Goal: Task Accomplishment & Management: Manage account settings

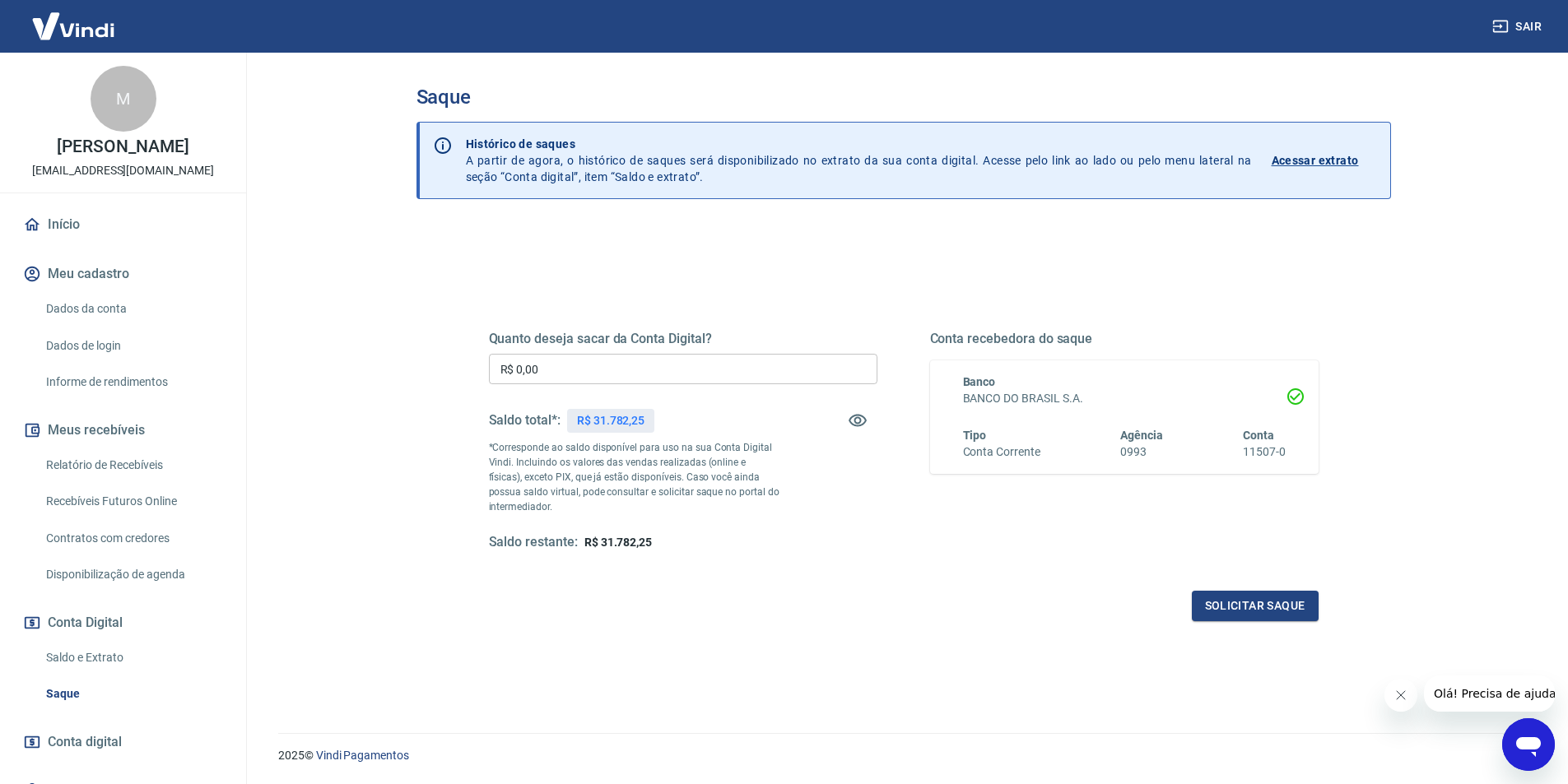
click at [569, 363] on input "R$ 0,00" at bounding box center [683, 369] width 388 height 31
type input "R$ 31.782,25"
click at [1254, 597] on button "Solicitar saque" at bounding box center [1255, 606] width 127 height 31
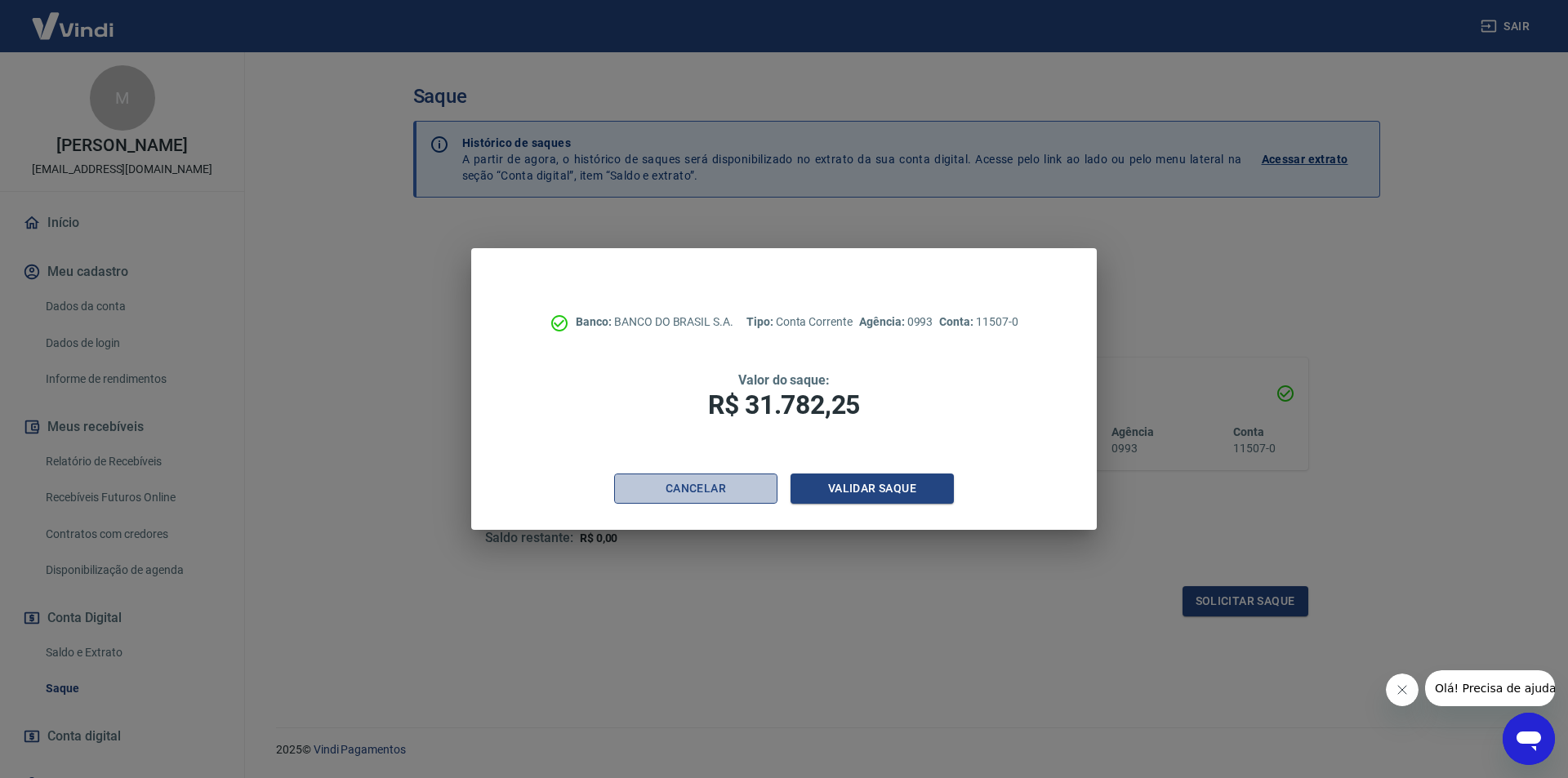
click at [719, 489] on button "Cancelar" at bounding box center [695, 489] width 163 height 30
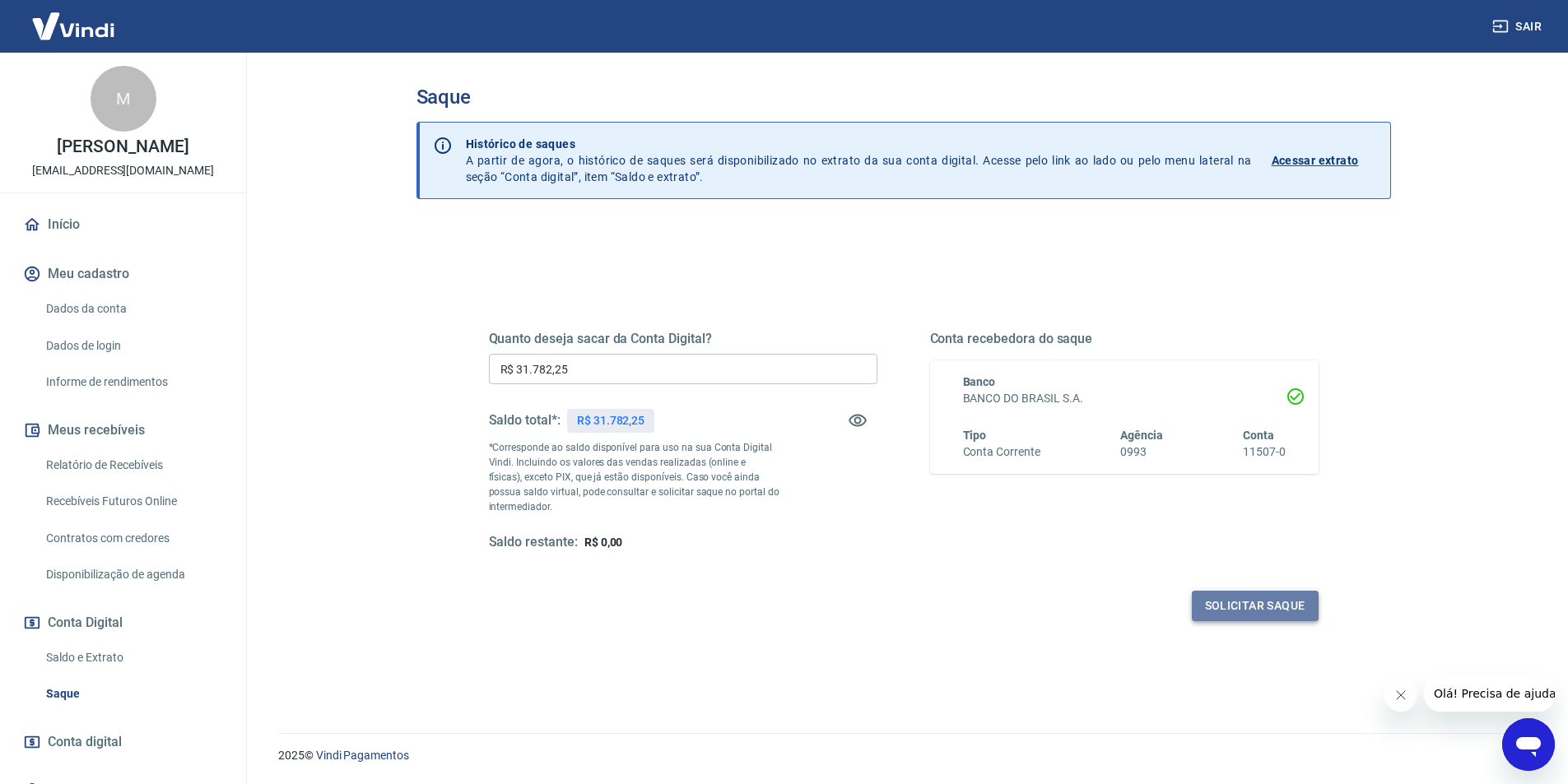
click at [1256, 604] on button "Solicitar saque" at bounding box center [1255, 606] width 127 height 31
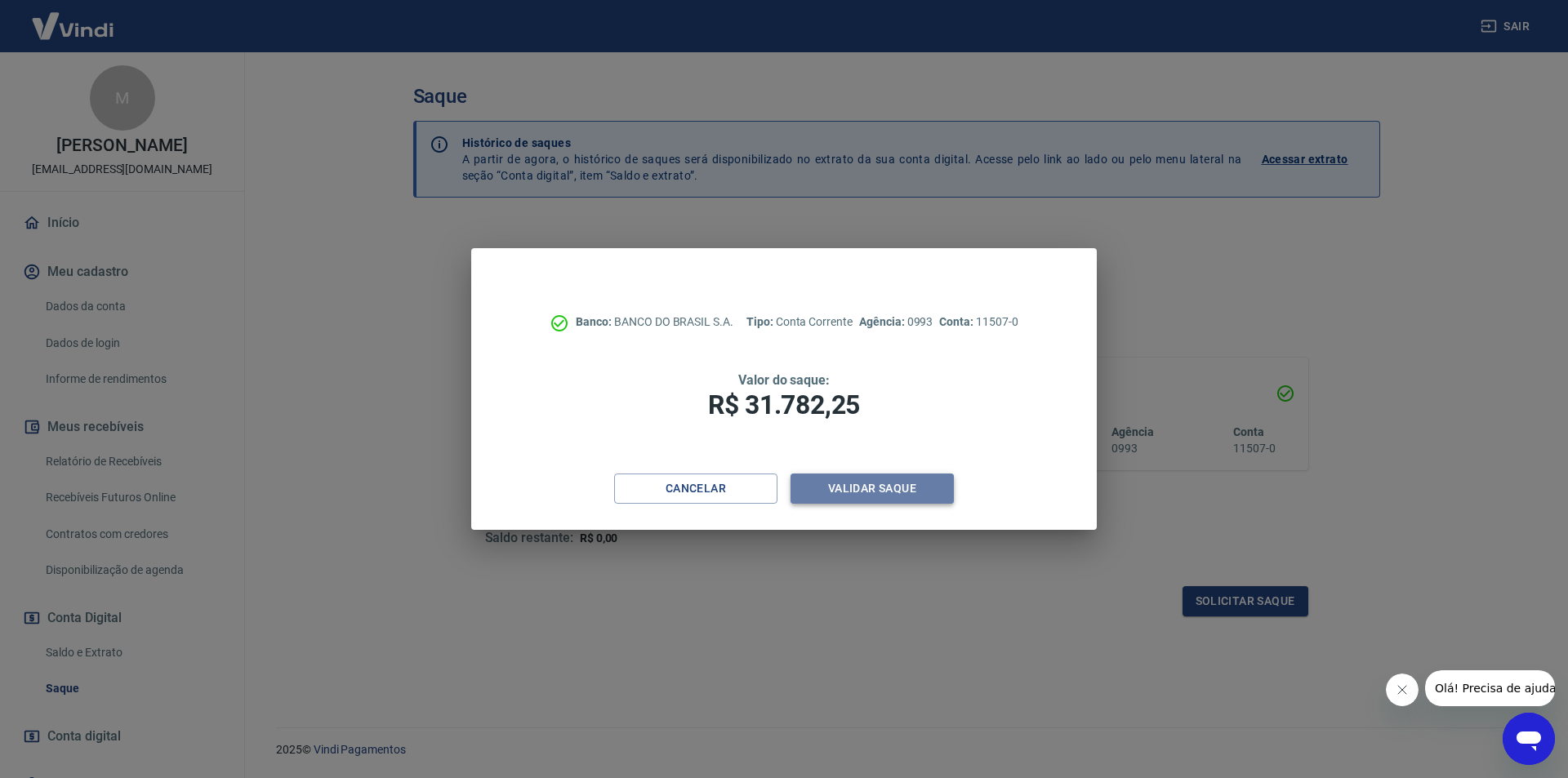
click at [877, 485] on button "Validar saque" at bounding box center [872, 489] width 163 height 30
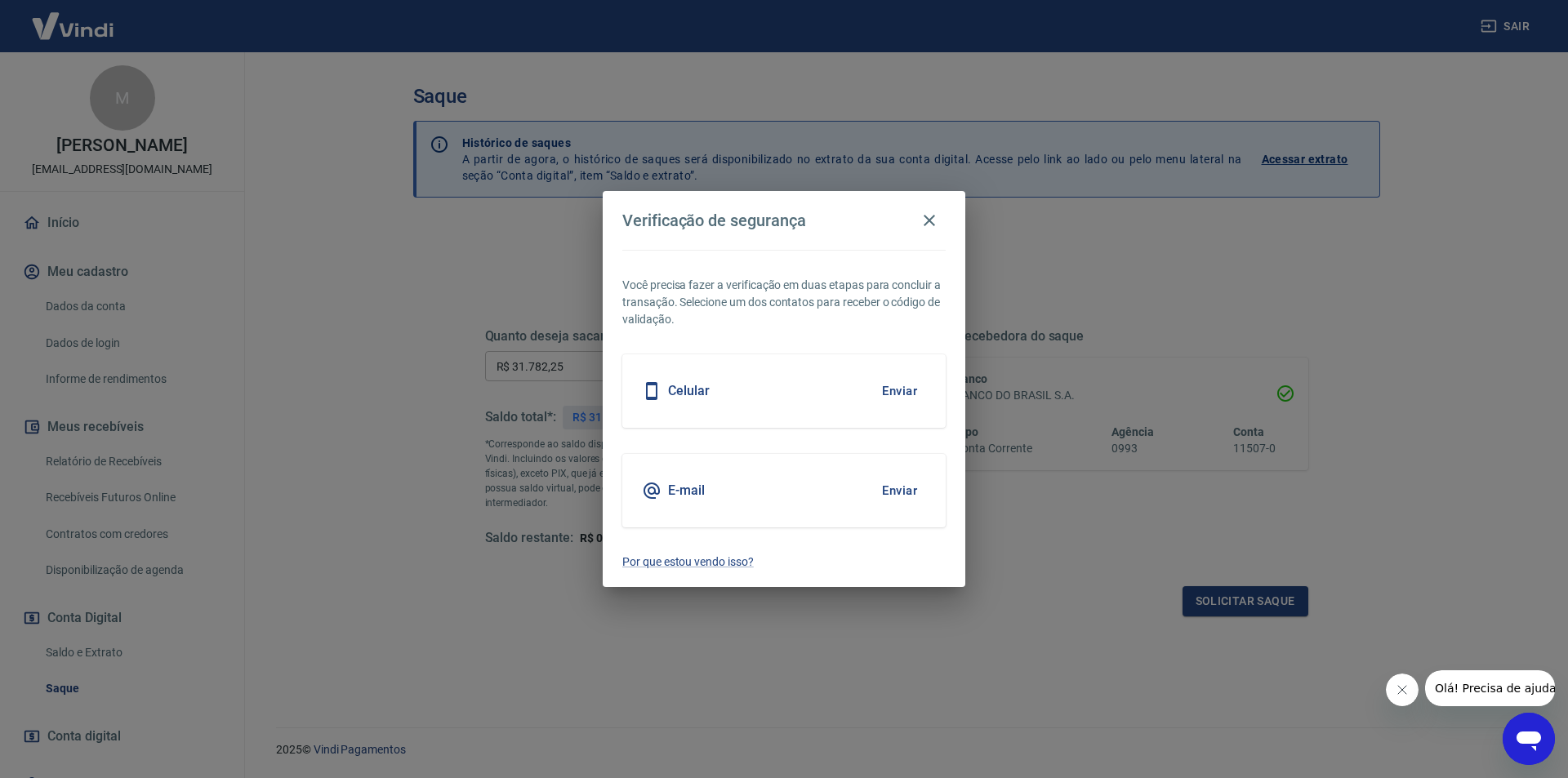
click at [910, 487] on button "Enviar" at bounding box center [899, 491] width 53 height 35
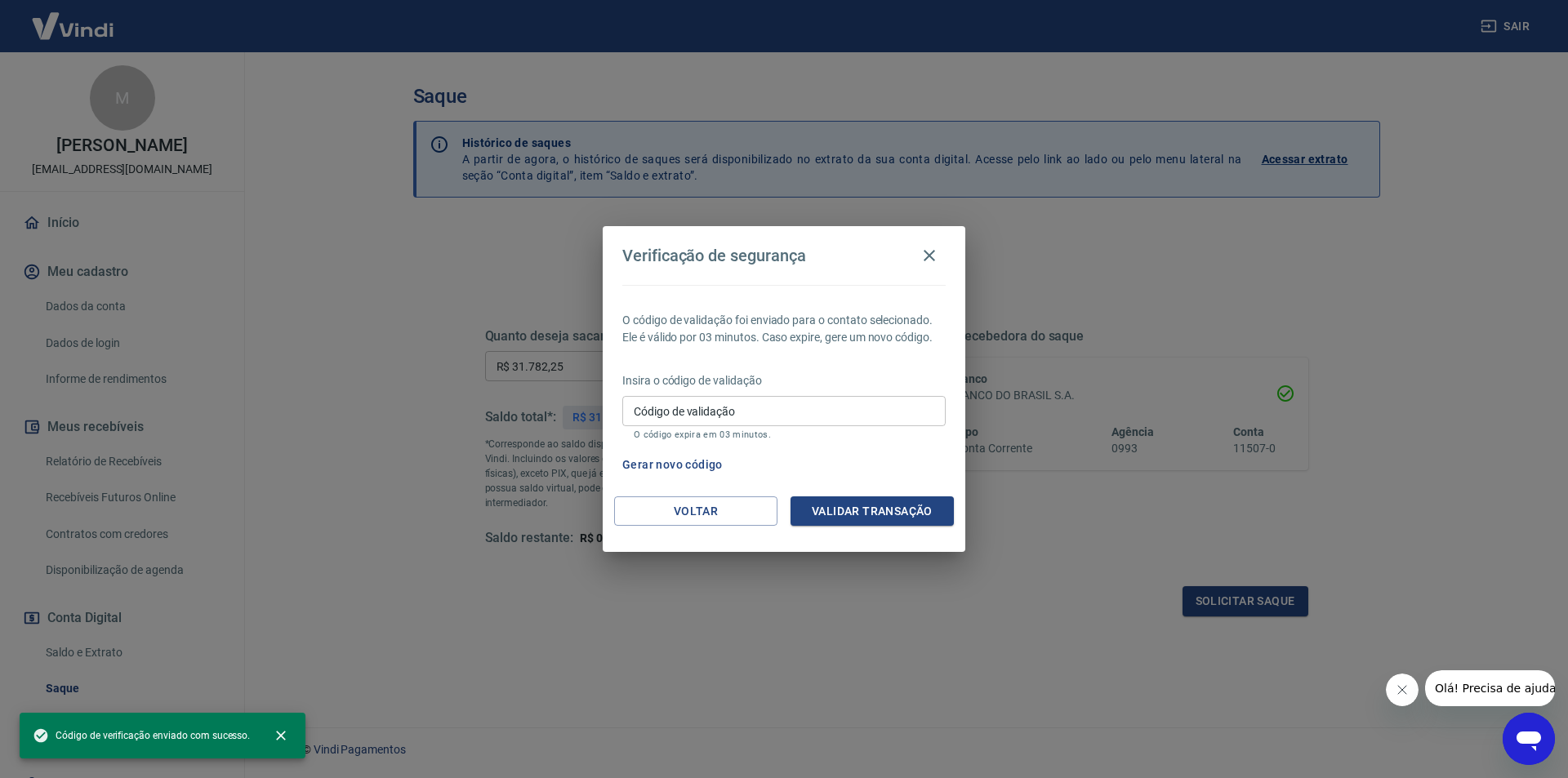
click at [691, 417] on input "Código de validação" at bounding box center [784, 411] width 324 height 30
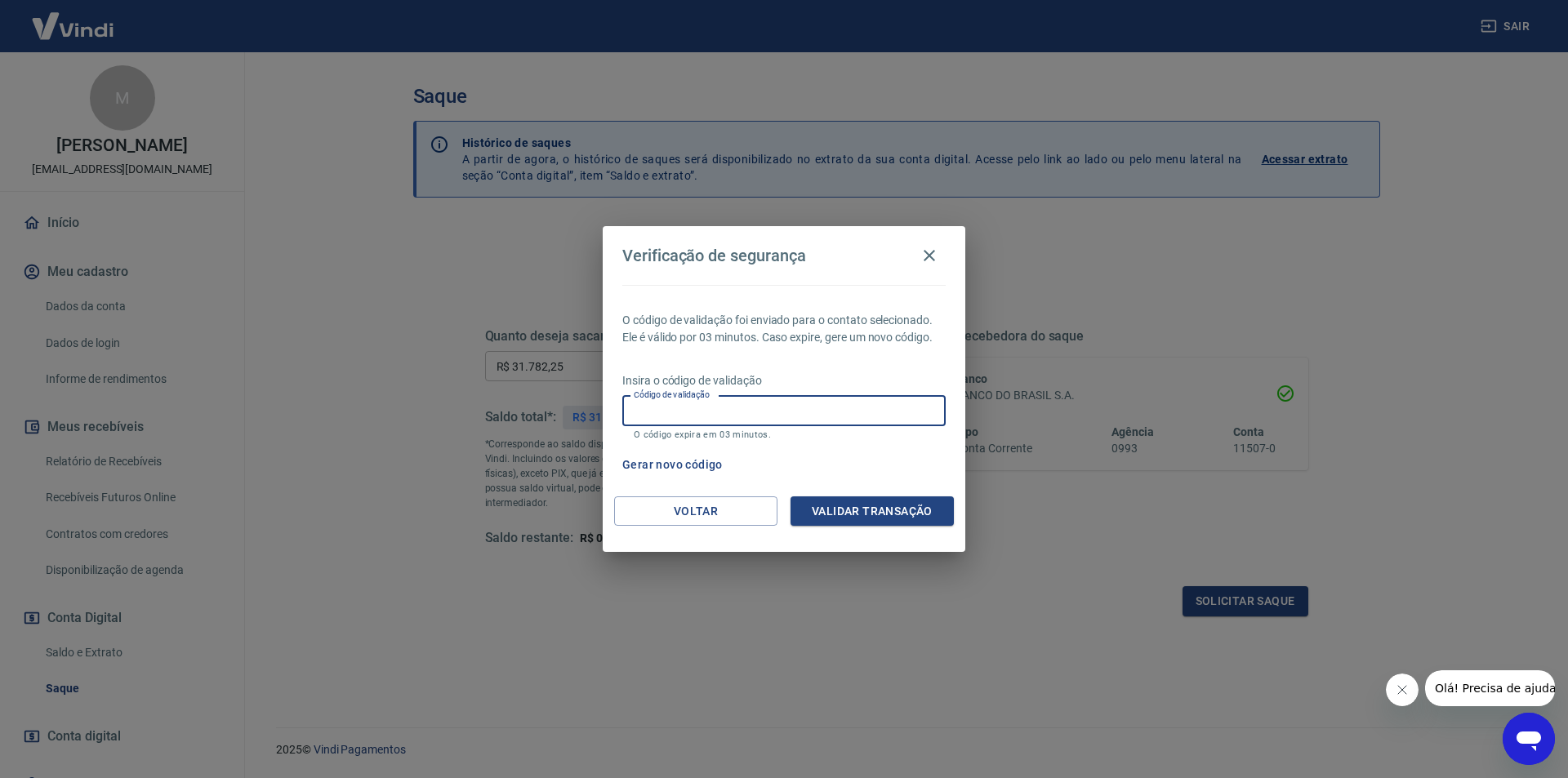
paste input "304450"
type input "304450"
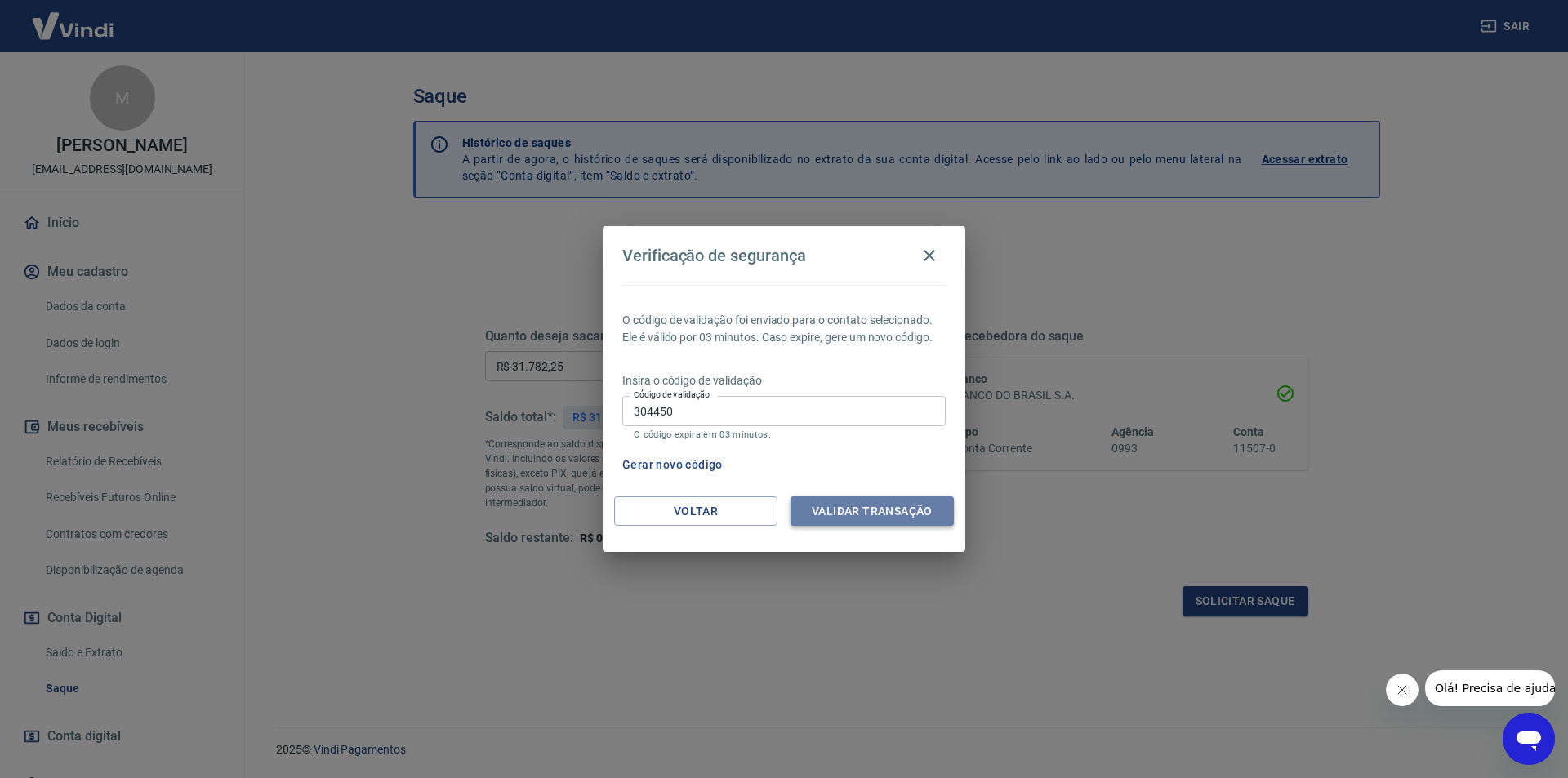
click at [893, 526] on button "Validar transação" at bounding box center [872, 512] width 163 height 30
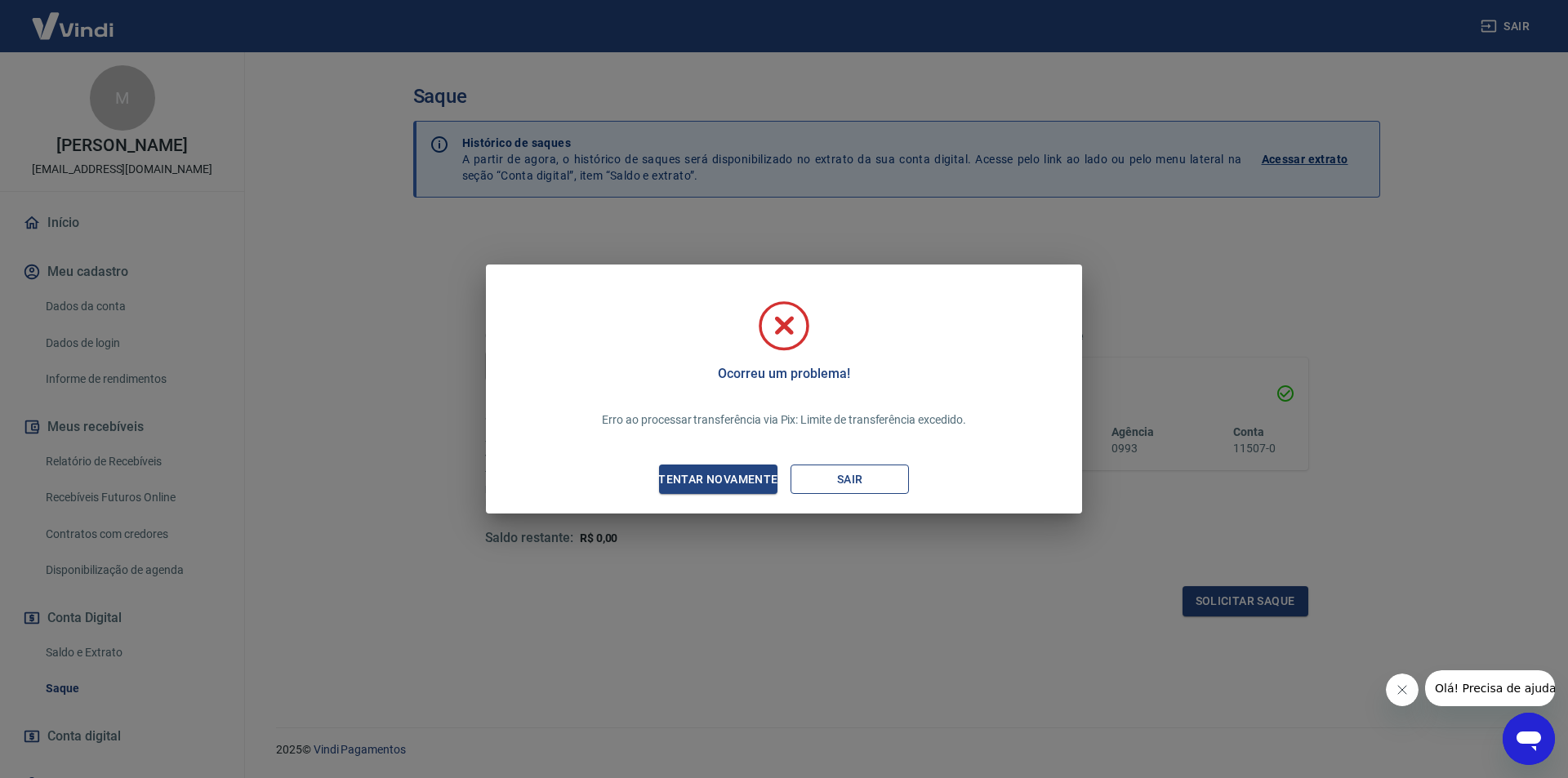
click at [870, 471] on button "Sair" at bounding box center [850, 480] width 118 height 30
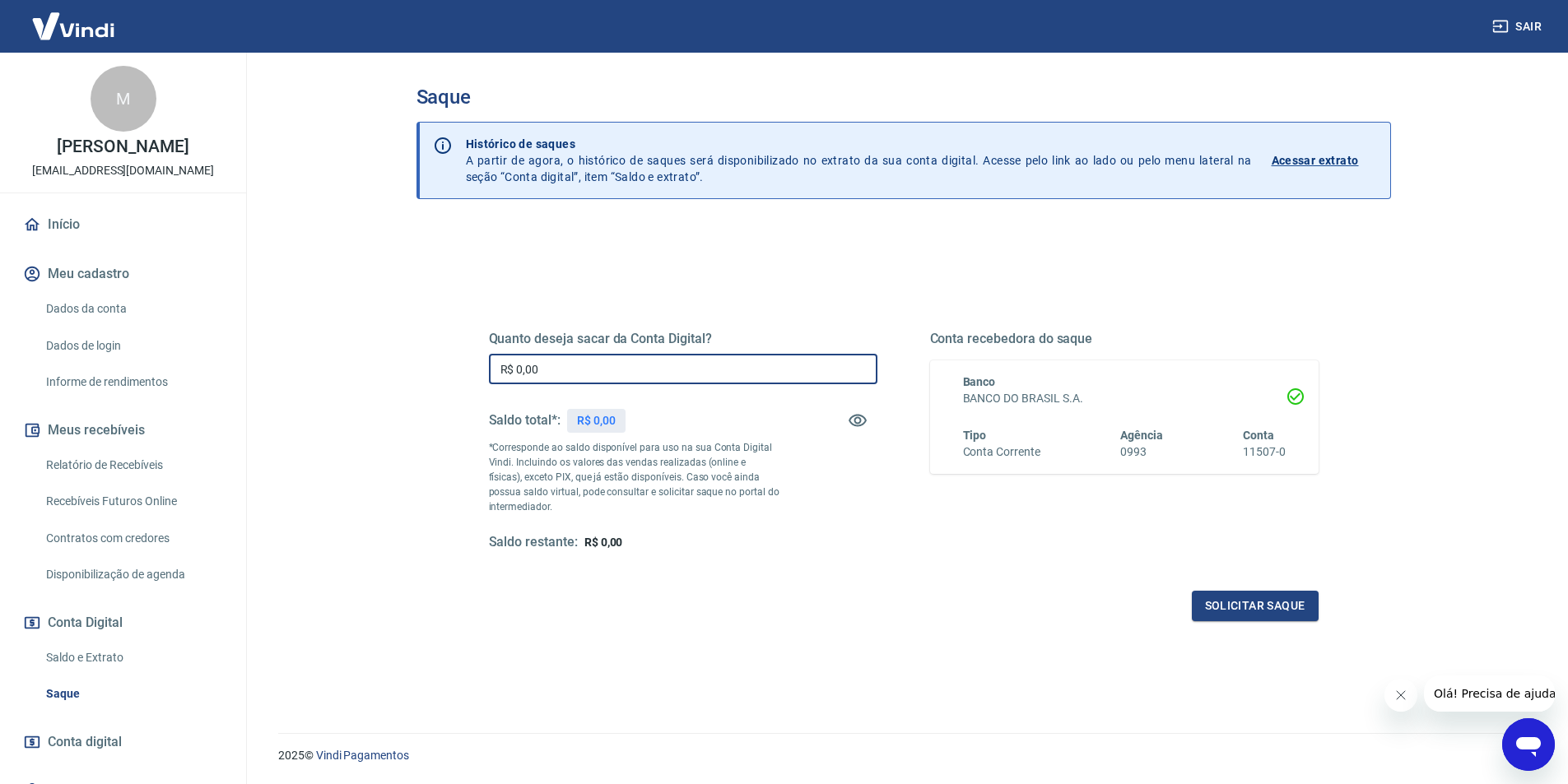
click at [562, 367] on input "R$ 0,00" at bounding box center [683, 369] width 388 height 31
type input "R$ 30.000,00"
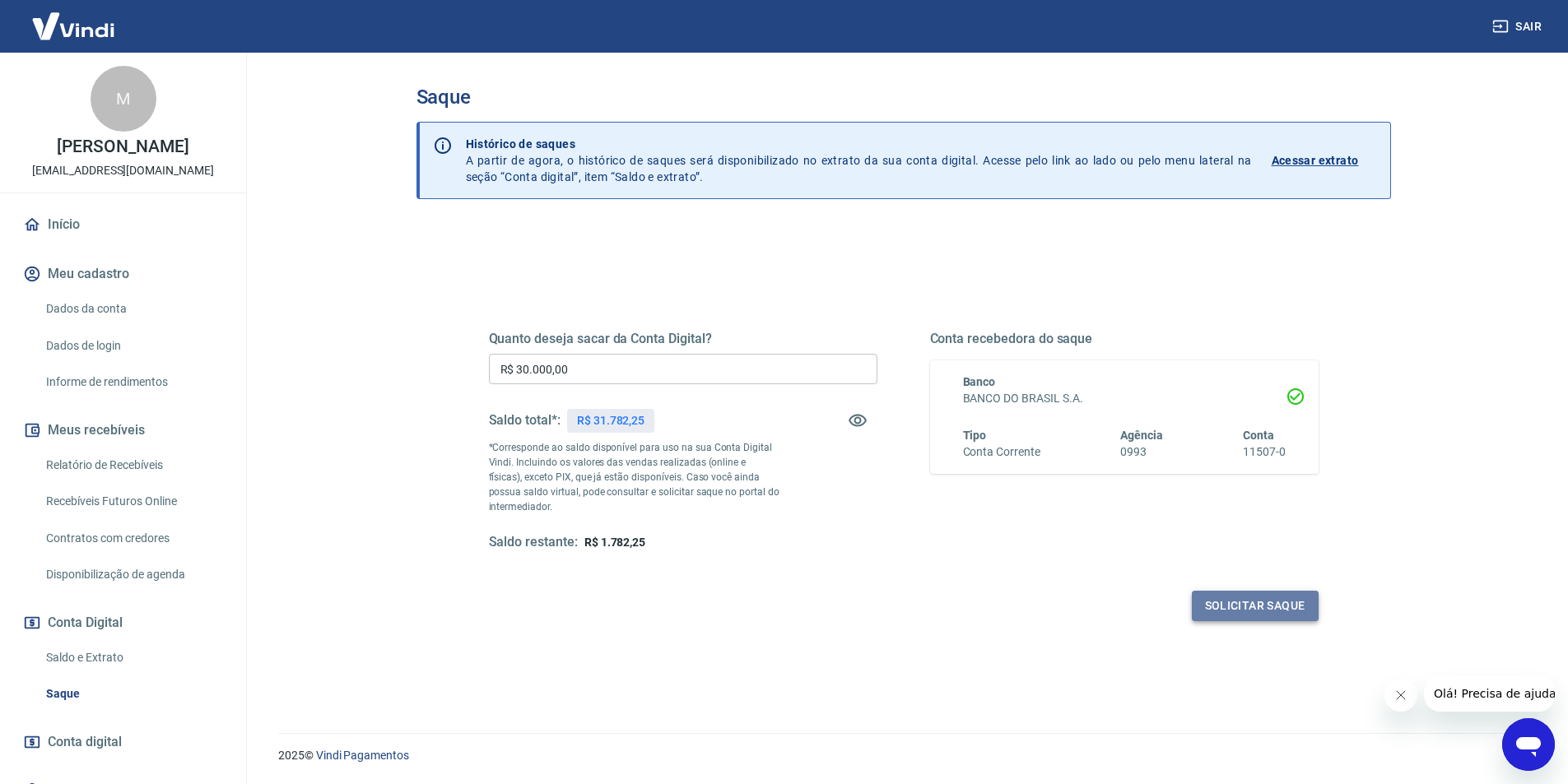
click at [1256, 604] on button "Solicitar saque" at bounding box center [1255, 606] width 127 height 31
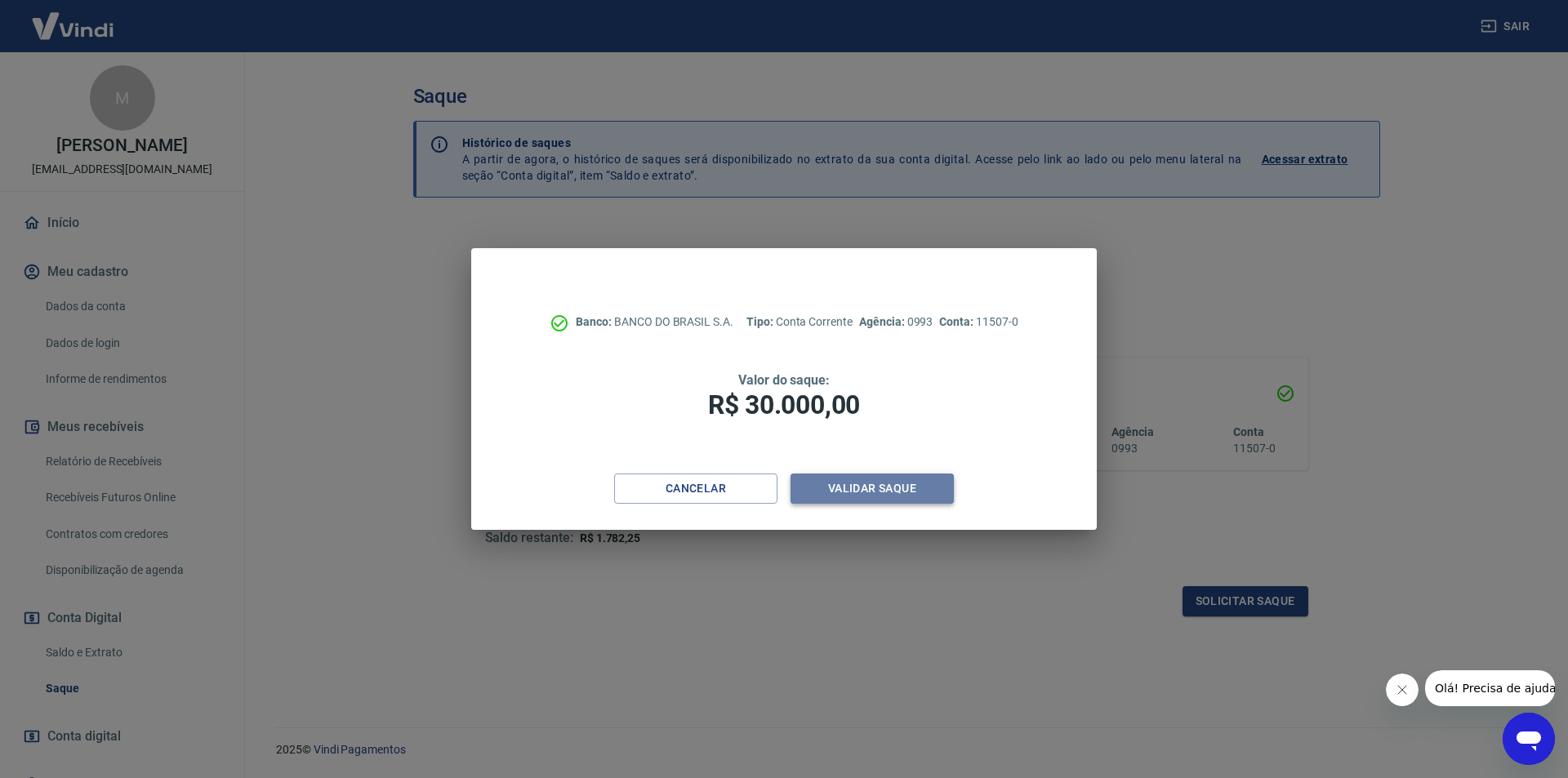
click at [872, 492] on button "Validar saque" at bounding box center [872, 489] width 163 height 30
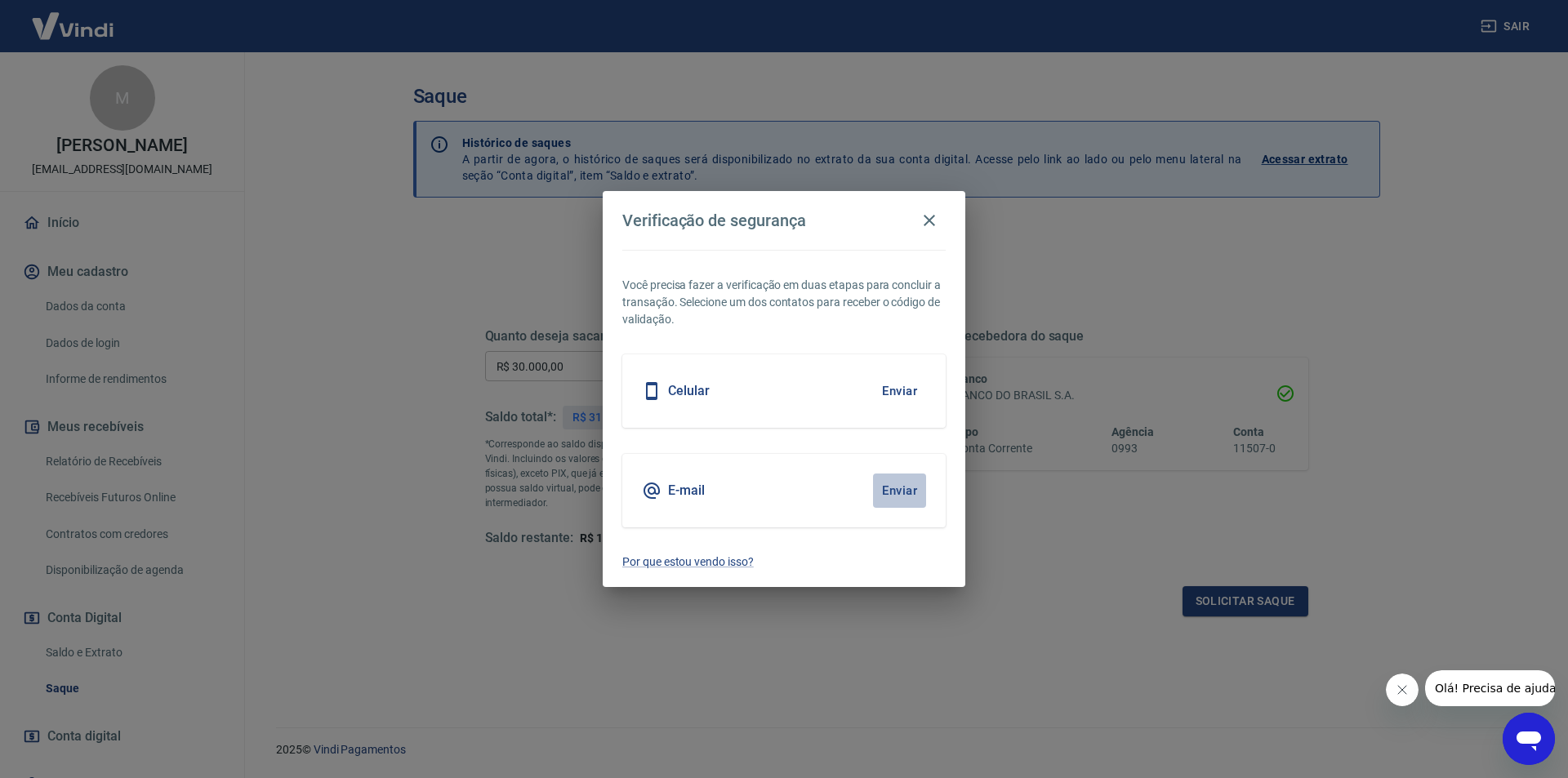
click at [901, 492] on button "Enviar" at bounding box center [899, 491] width 53 height 35
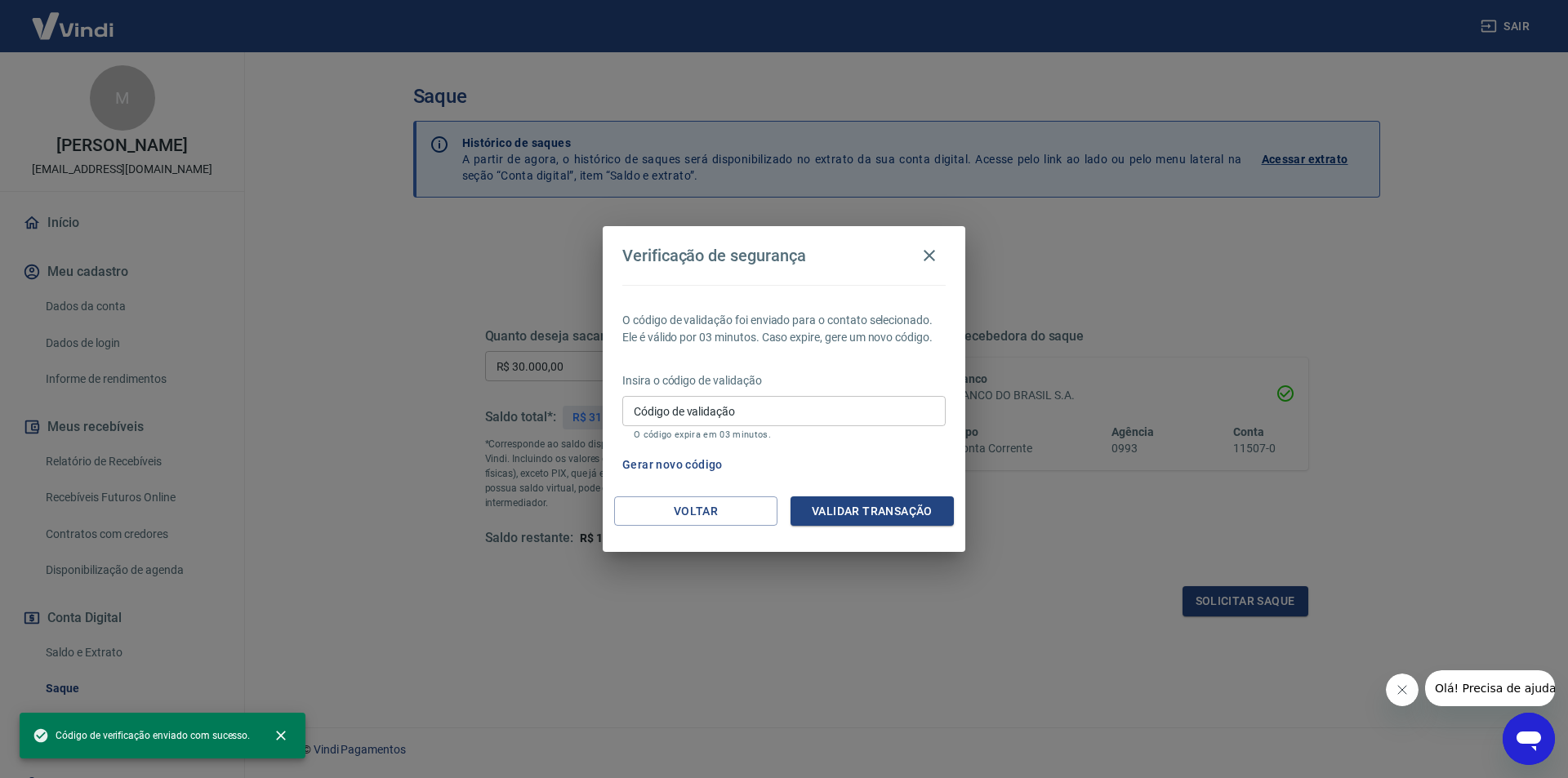
click at [708, 416] on input "Código de validação" at bounding box center [784, 411] width 324 height 30
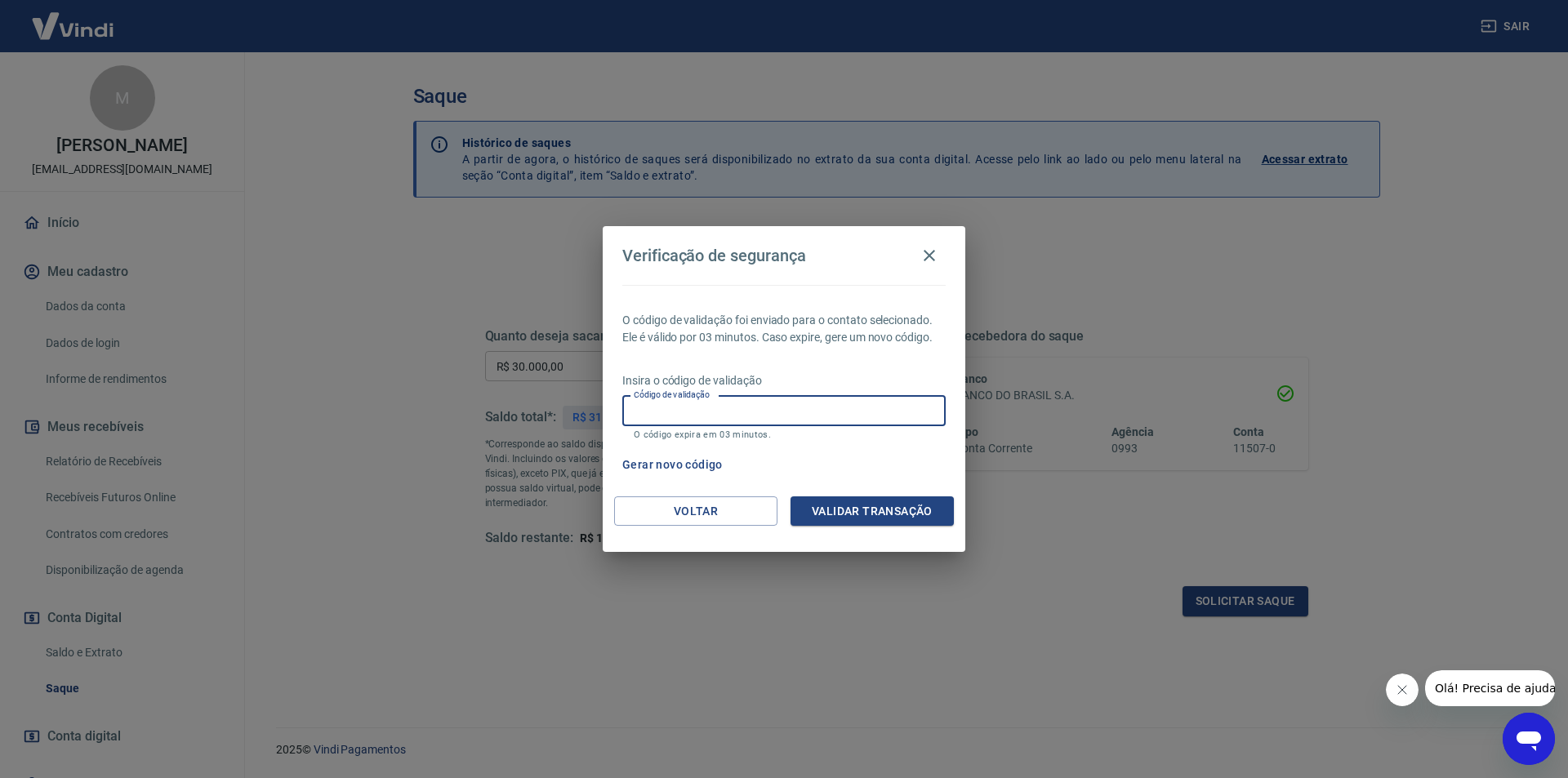
paste input "888828"
type input "888828"
click at [877, 524] on button "Validar transação" at bounding box center [872, 512] width 163 height 30
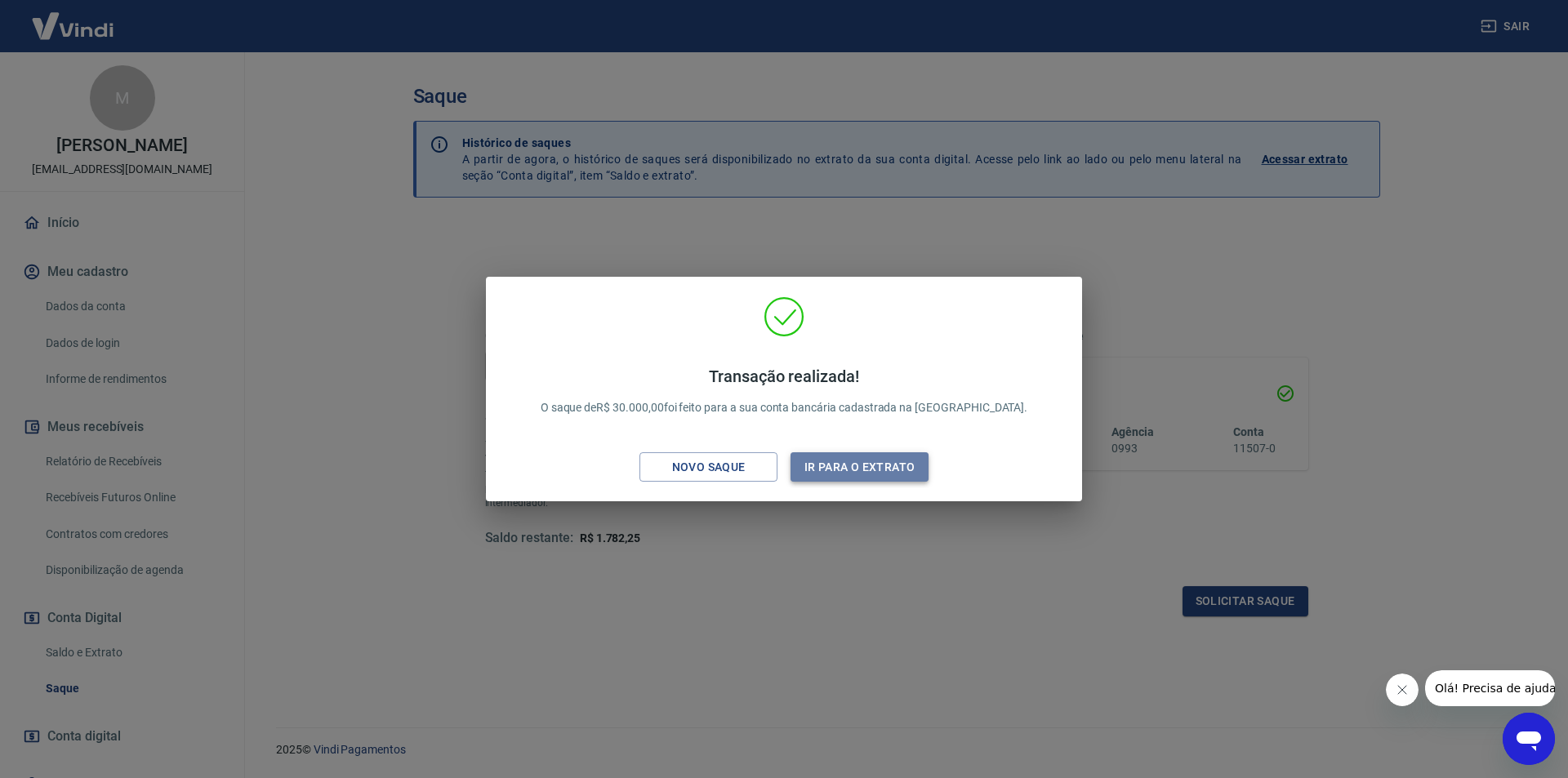
click at [856, 466] on button "Ir para o extrato" at bounding box center [859, 468] width 138 height 30
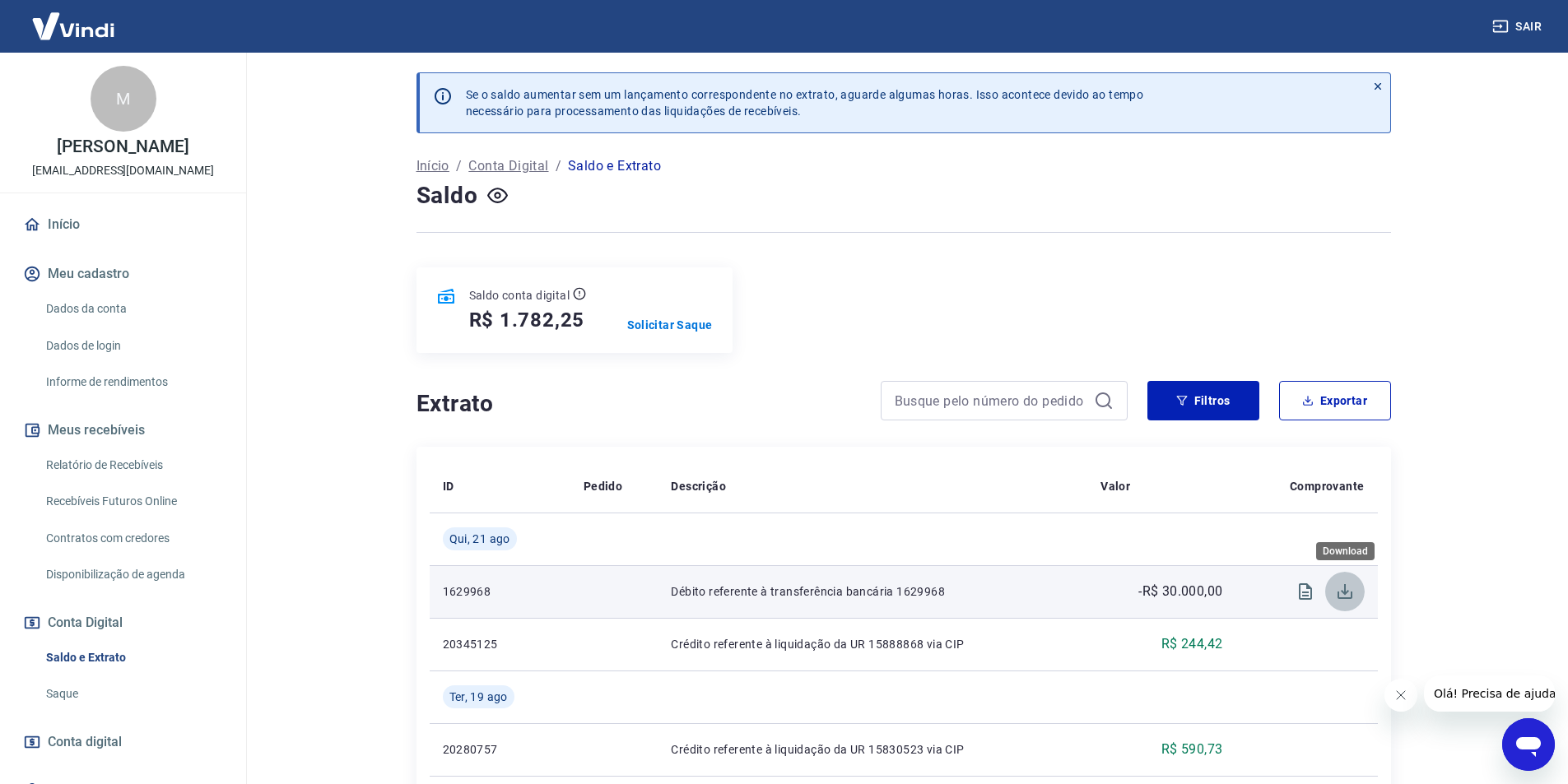
click at [1347, 596] on icon "Download" at bounding box center [1344, 591] width 20 height 20
click at [1298, 585] on icon "Visualizar" at bounding box center [1304, 591] width 13 height 16
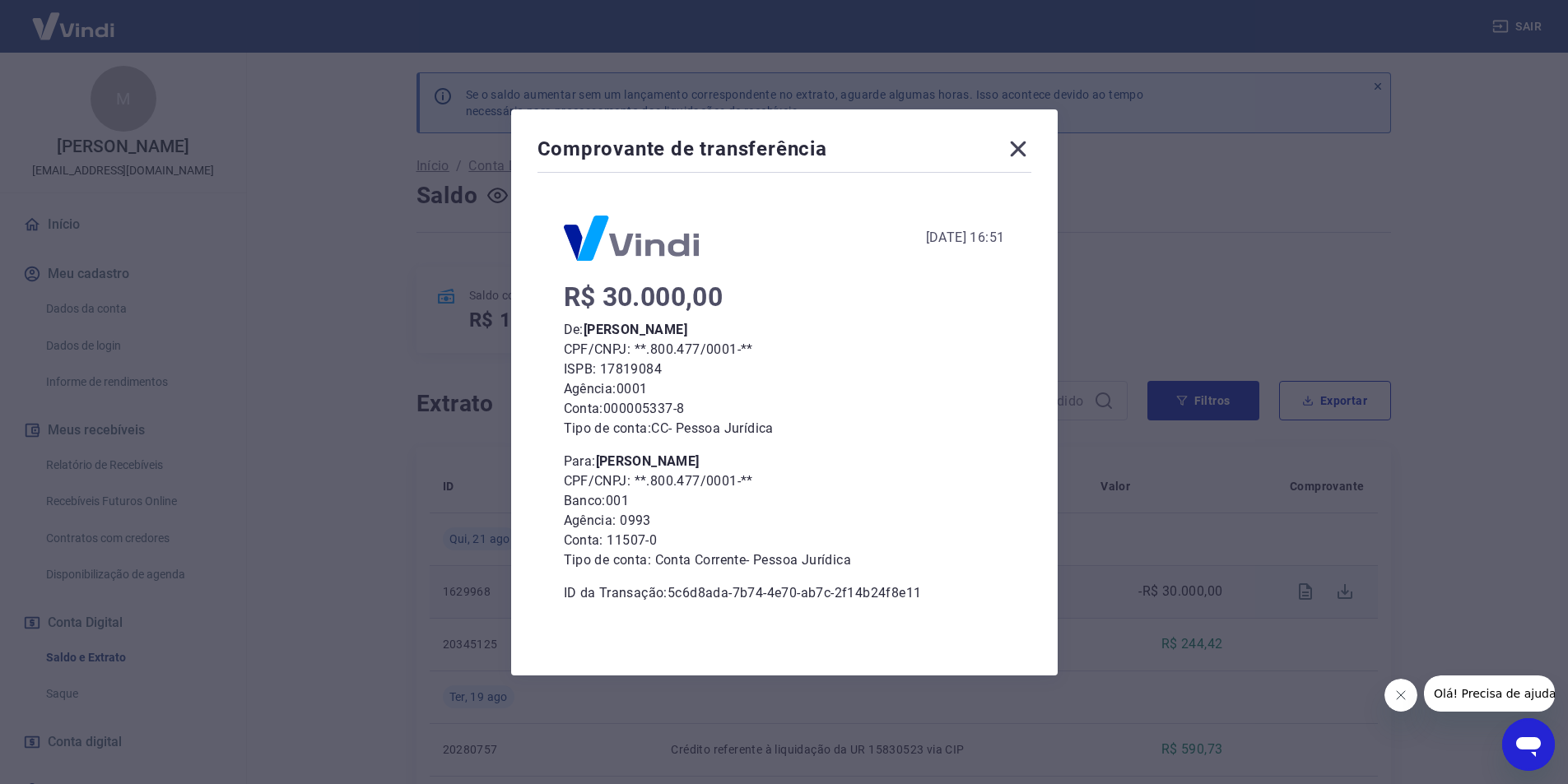
click at [1030, 146] on icon at bounding box center [1017, 149] width 26 height 26
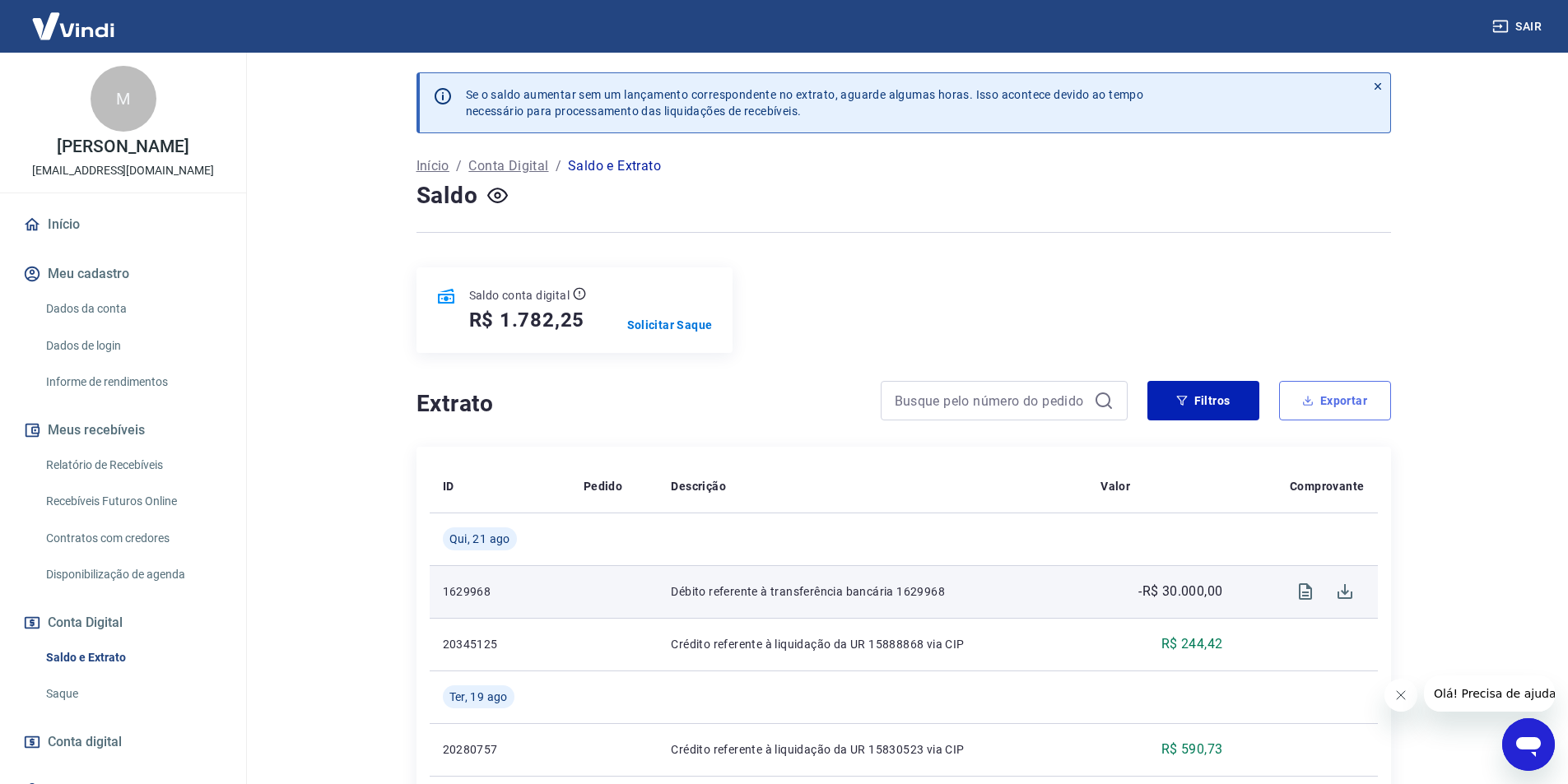
click at [1325, 390] on button "Exportar" at bounding box center [1334, 401] width 112 height 39
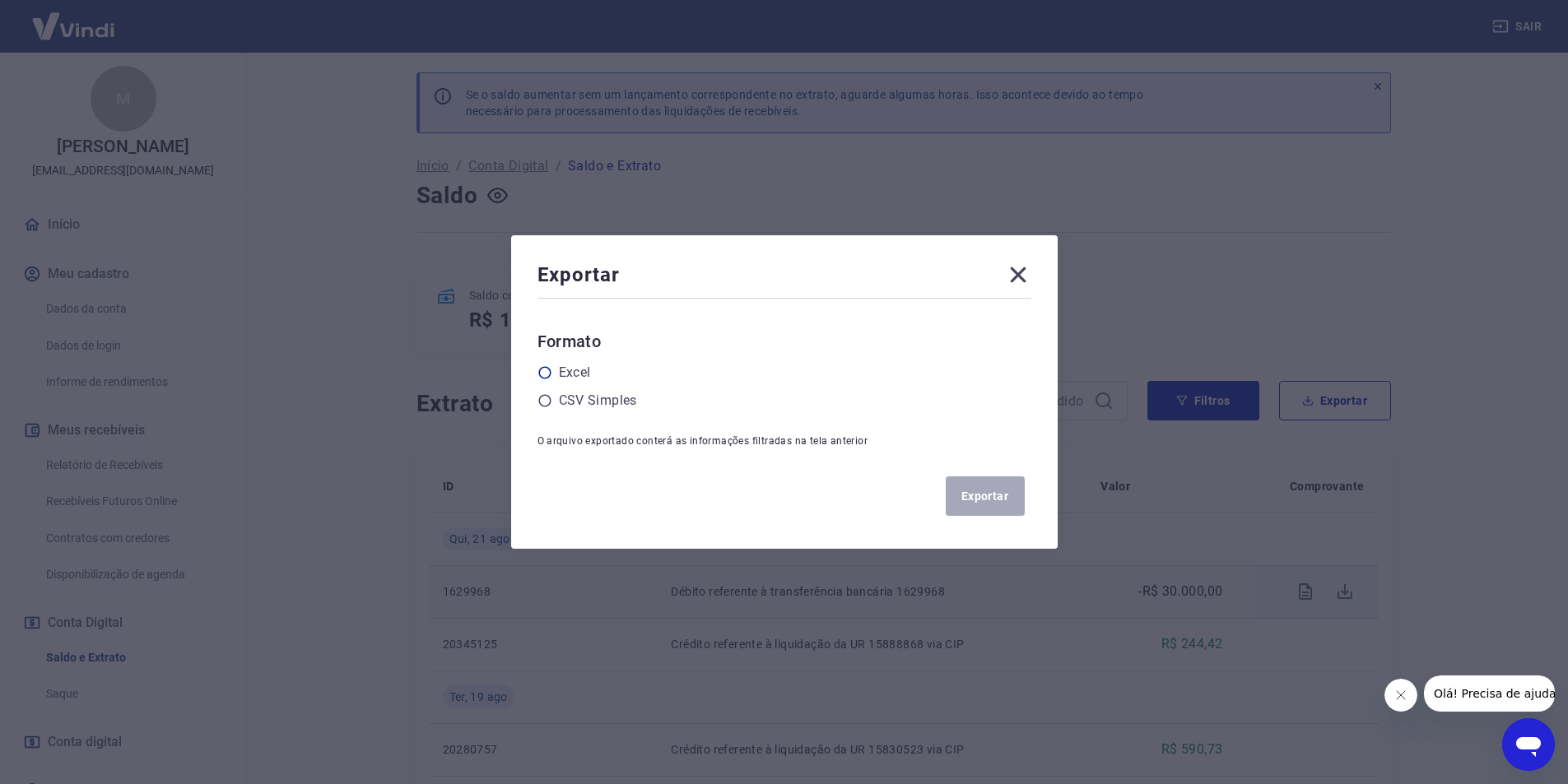
click at [581, 369] on label "Excel" at bounding box center [575, 372] width 32 height 20
click at [0, 0] on input "radio" at bounding box center [0, 0] width 0 height 0
click at [987, 506] on button "Exportar" at bounding box center [985, 496] width 79 height 39
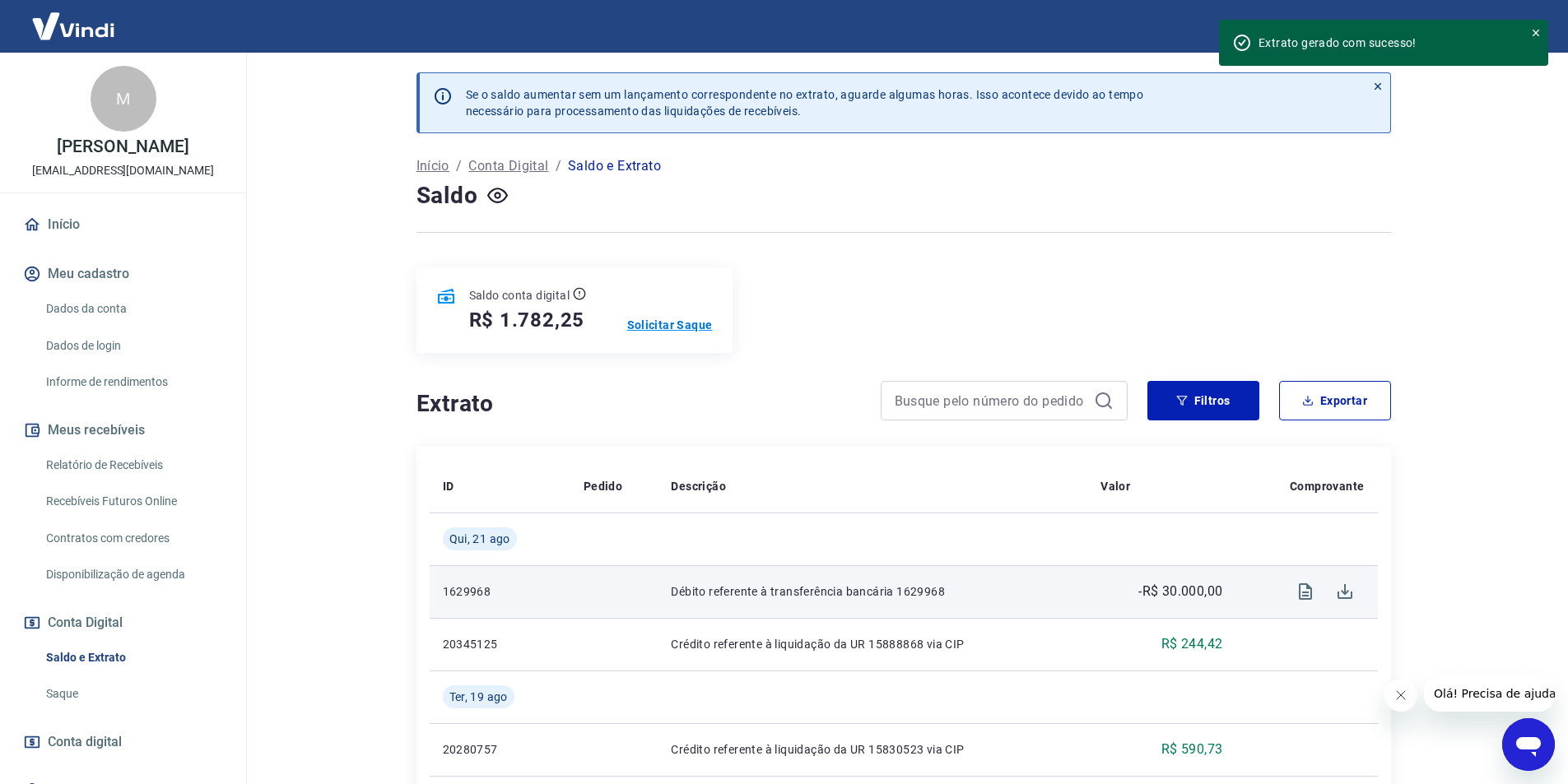
click at [697, 326] on p "Solicitar Saque" at bounding box center [670, 324] width 86 height 16
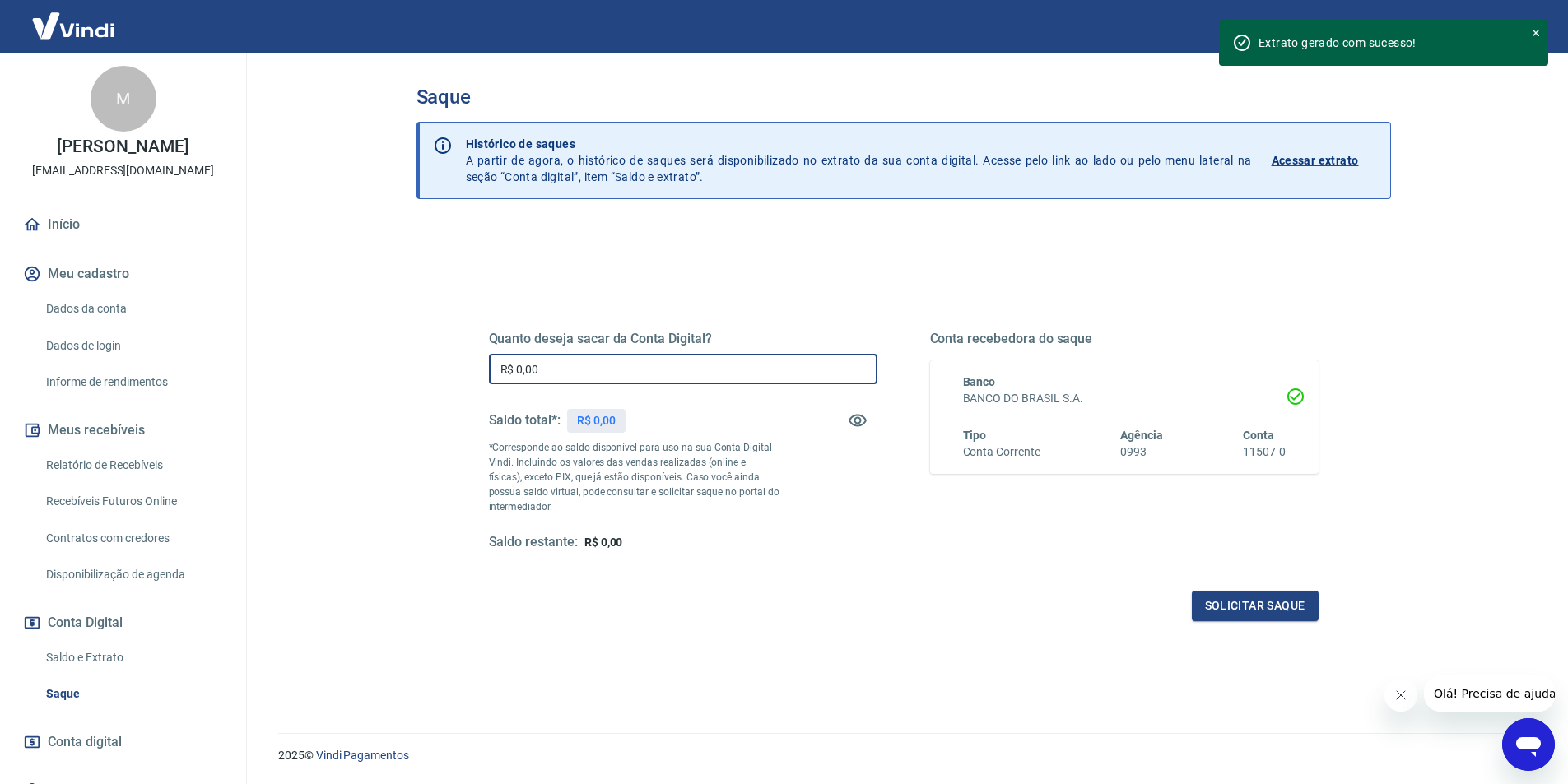
drag, startPoint x: 614, startPoint y: 363, endPoint x: 432, endPoint y: 358, distance: 182.1
click at [432, 358] on div "Quanto deseja sacar da Conta Digital? R$ 0,00 ​ Saldo total*: R$ 0,00 *Correspo…" at bounding box center [903, 529] width 975 height 608
type input "R$ 1.782,25"
click at [1255, 604] on button "Solicitar saque" at bounding box center [1255, 606] width 127 height 31
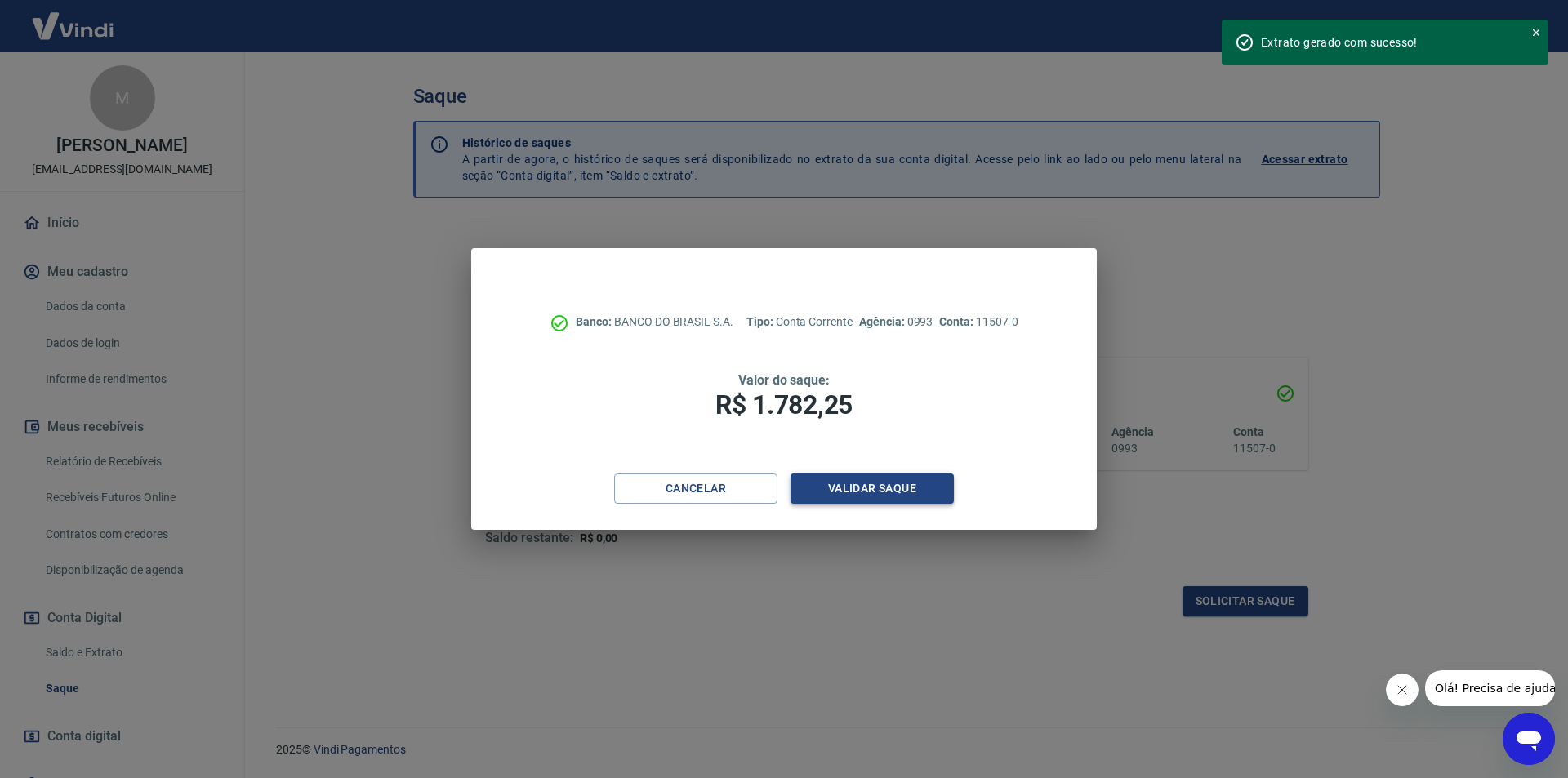
click at [882, 496] on button "Validar saque" at bounding box center [872, 489] width 163 height 30
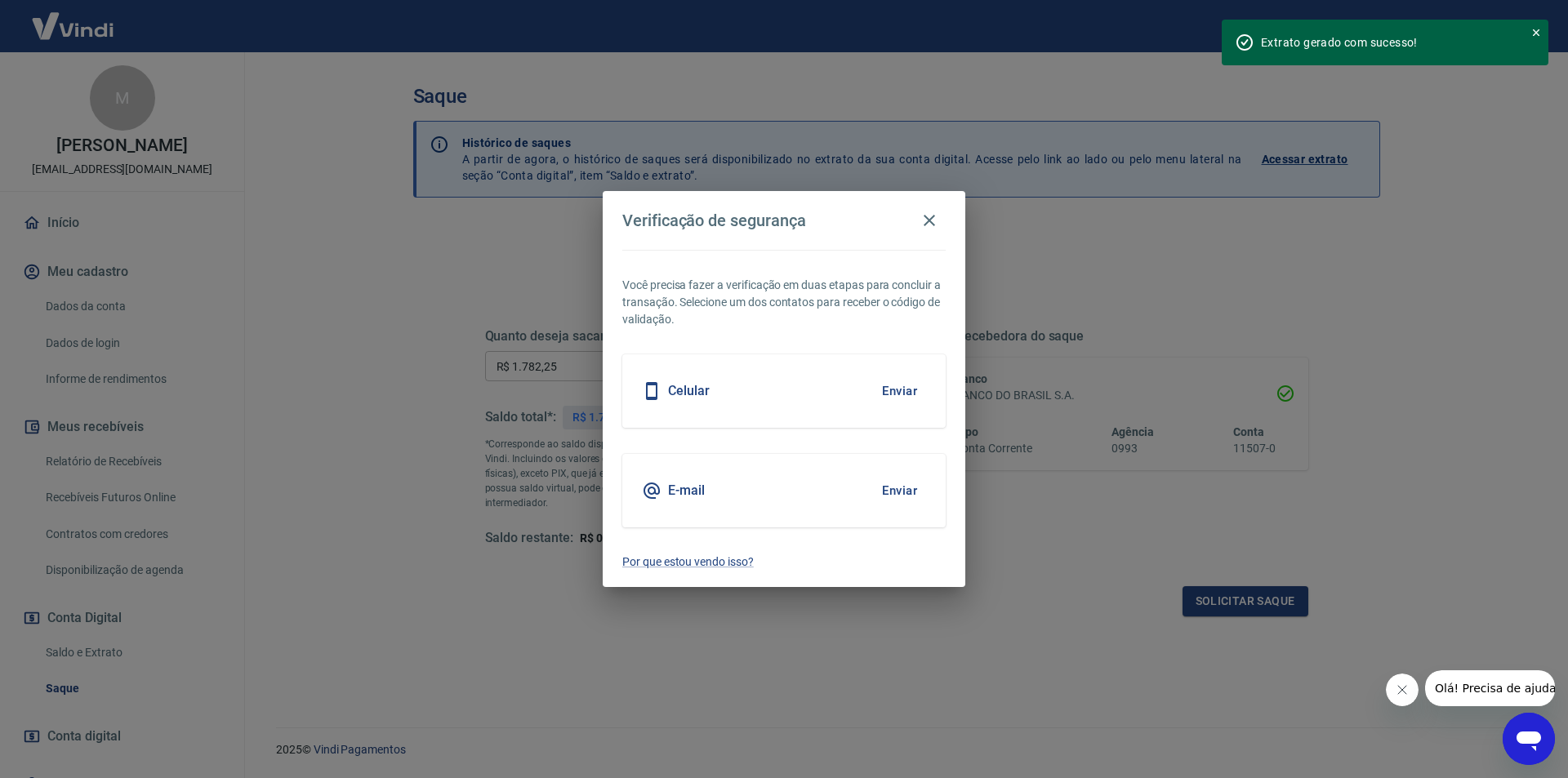
click at [686, 497] on h5 "E-mail" at bounding box center [687, 490] width 37 height 16
click at [894, 484] on button "Enviar" at bounding box center [899, 491] width 53 height 35
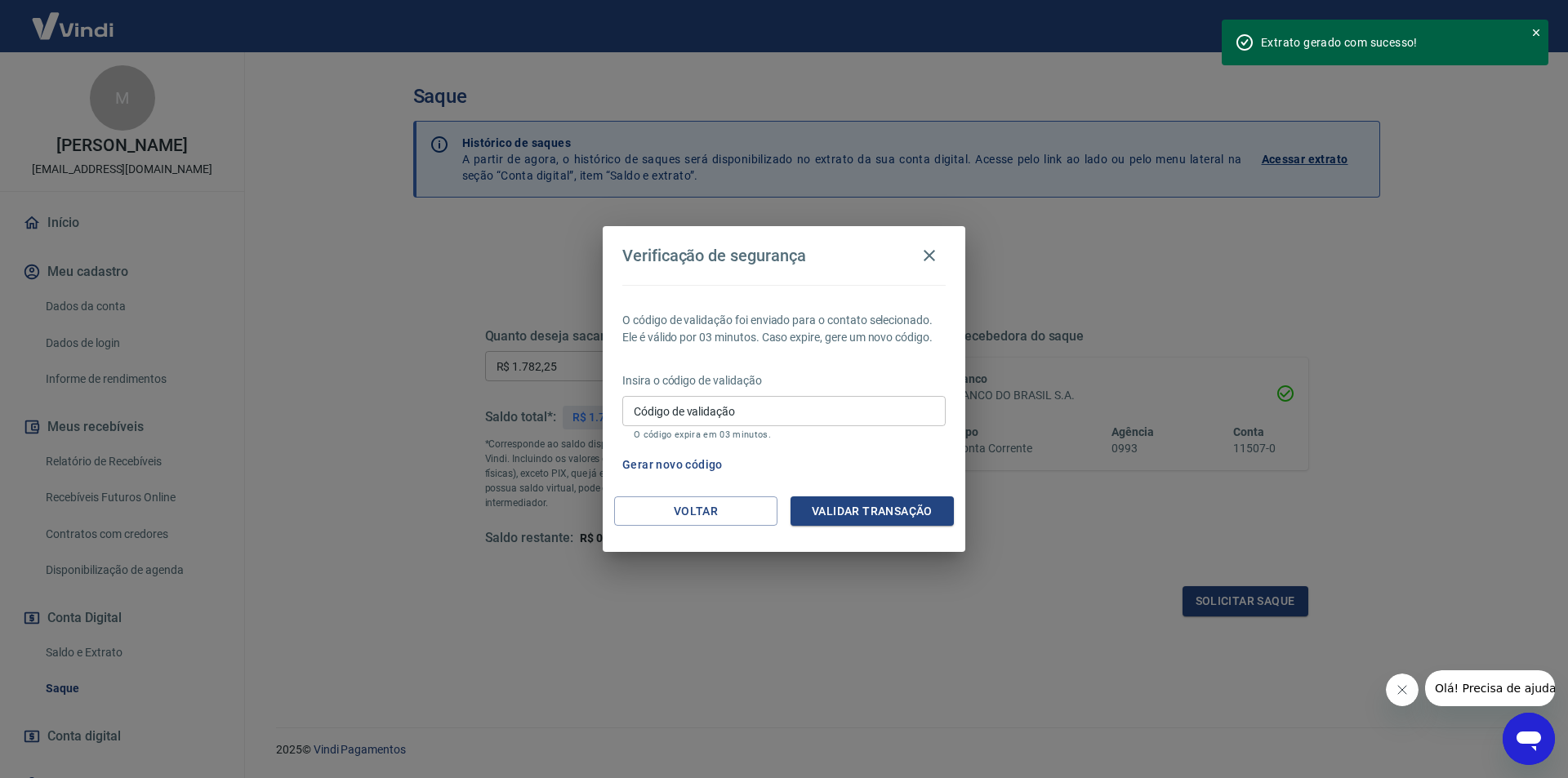
click at [710, 412] on input "Código de validação" at bounding box center [784, 411] width 324 height 30
paste input "923600"
type input "923600"
click at [867, 510] on button "Validar transação" at bounding box center [872, 512] width 163 height 30
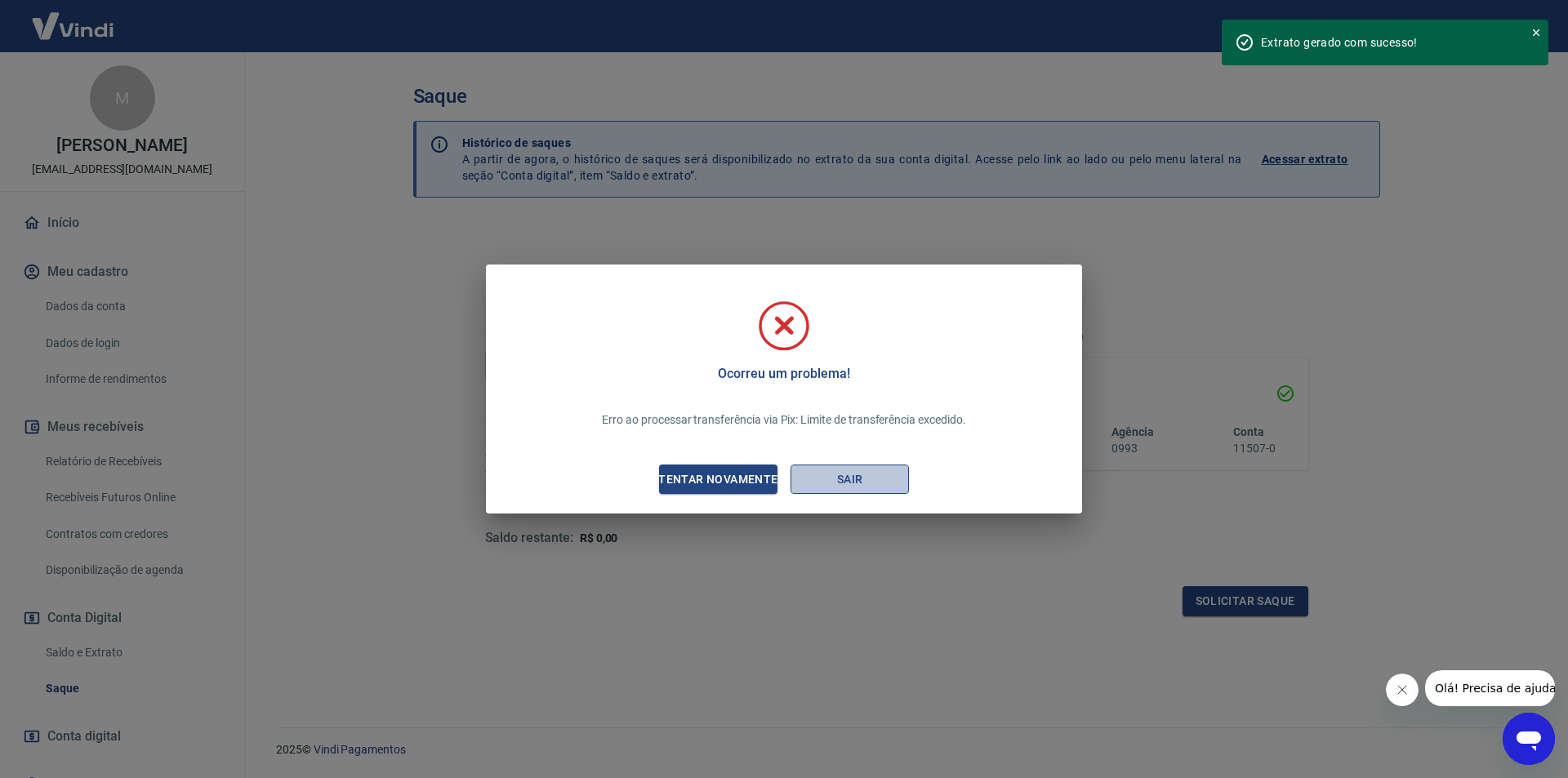
click at [861, 486] on button "Sair" at bounding box center [850, 480] width 118 height 30
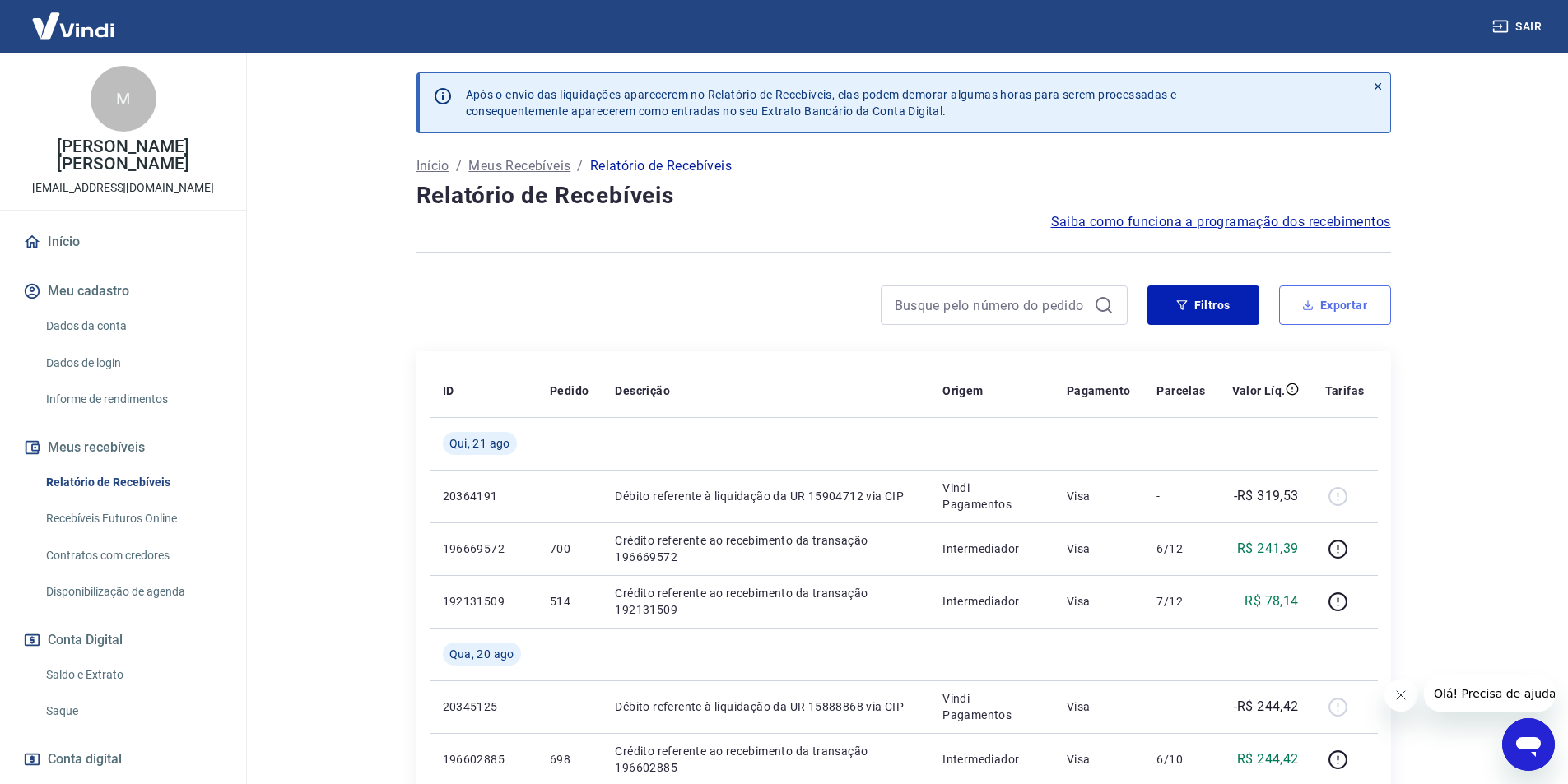
click at [1335, 308] on button "Exportar" at bounding box center [1334, 305] width 112 height 39
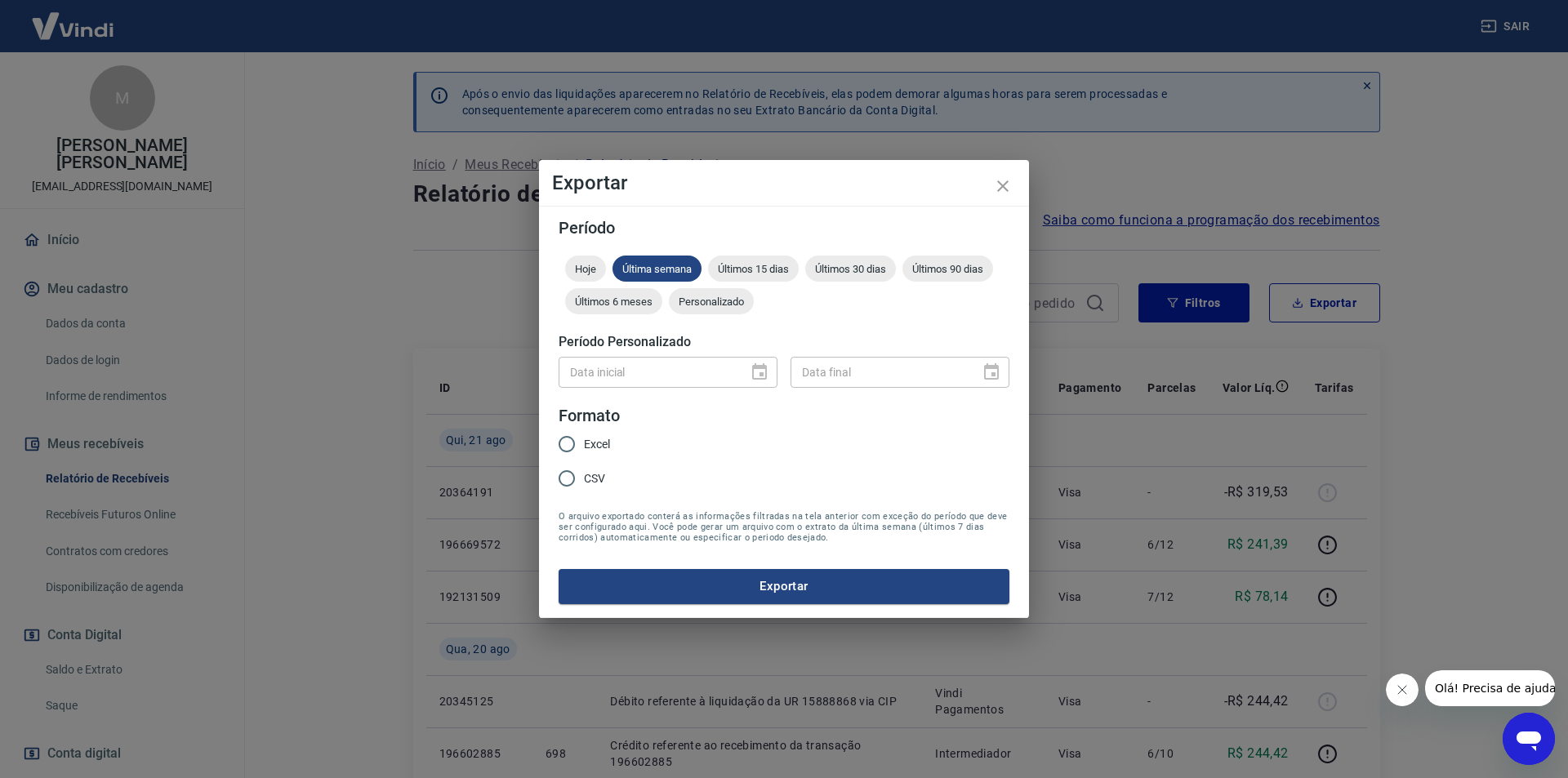
click at [580, 446] on input "Excel" at bounding box center [567, 444] width 35 height 35
radio input "true"
click at [580, 269] on span "Hoje" at bounding box center [585, 269] width 41 height 13
click at [795, 584] on button "Exportar" at bounding box center [784, 586] width 451 height 35
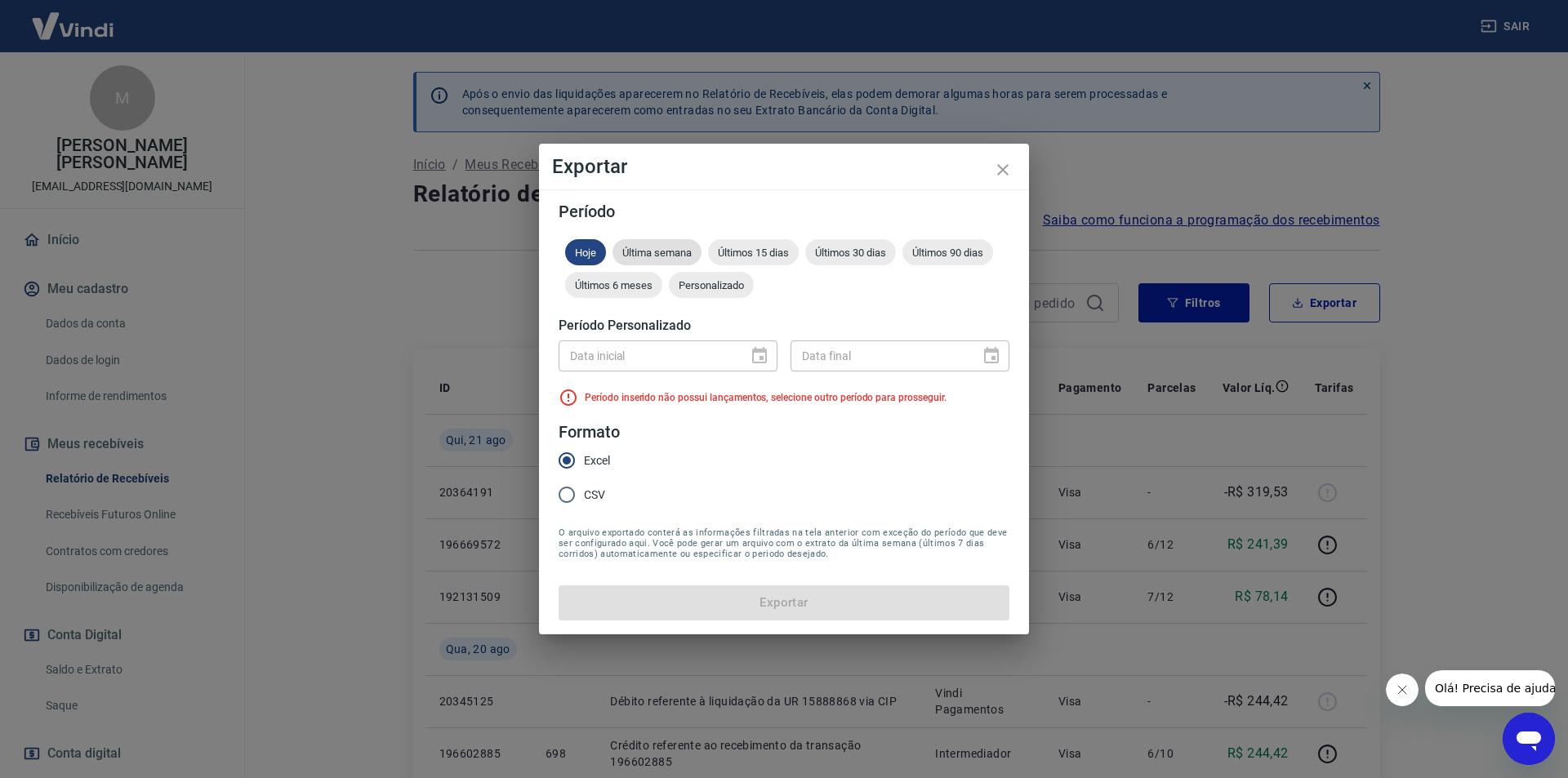
click at [656, 249] on span "Última semana" at bounding box center [656, 253] width 89 height 13
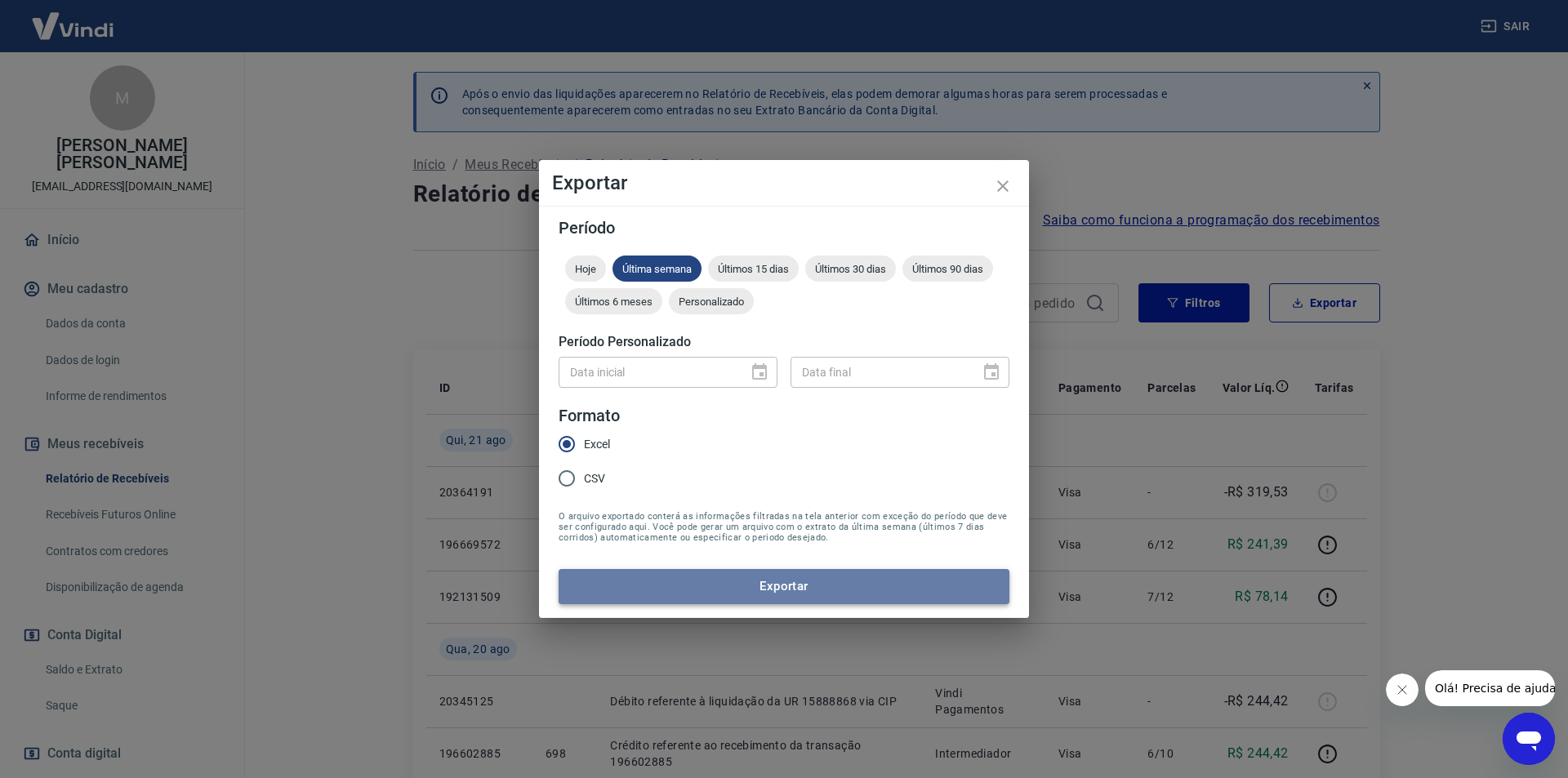
click at [822, 603] on button "Exportar" at bounding box center [784, 586] width 451 height 35
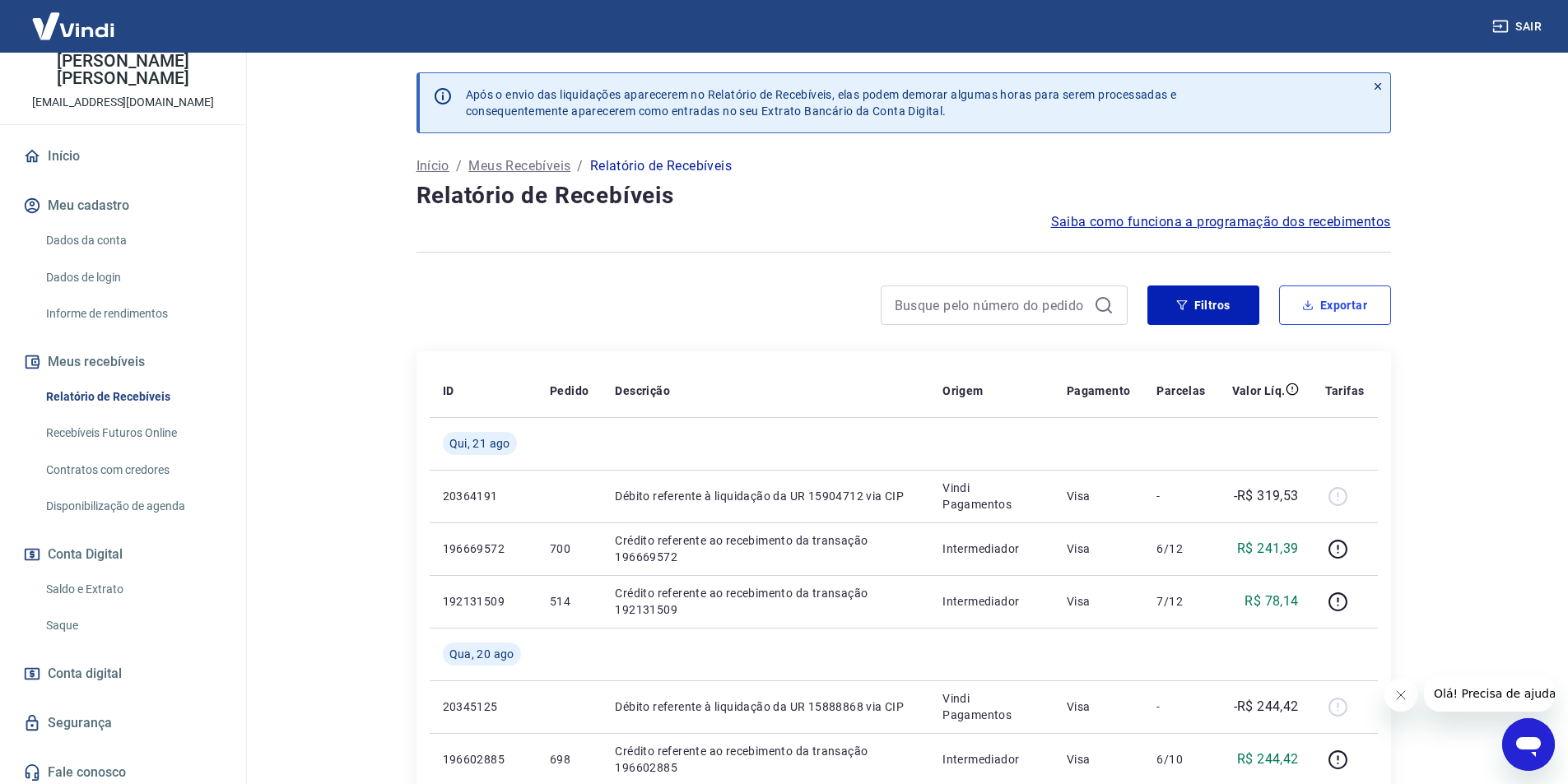
scroll to position [92, 0]
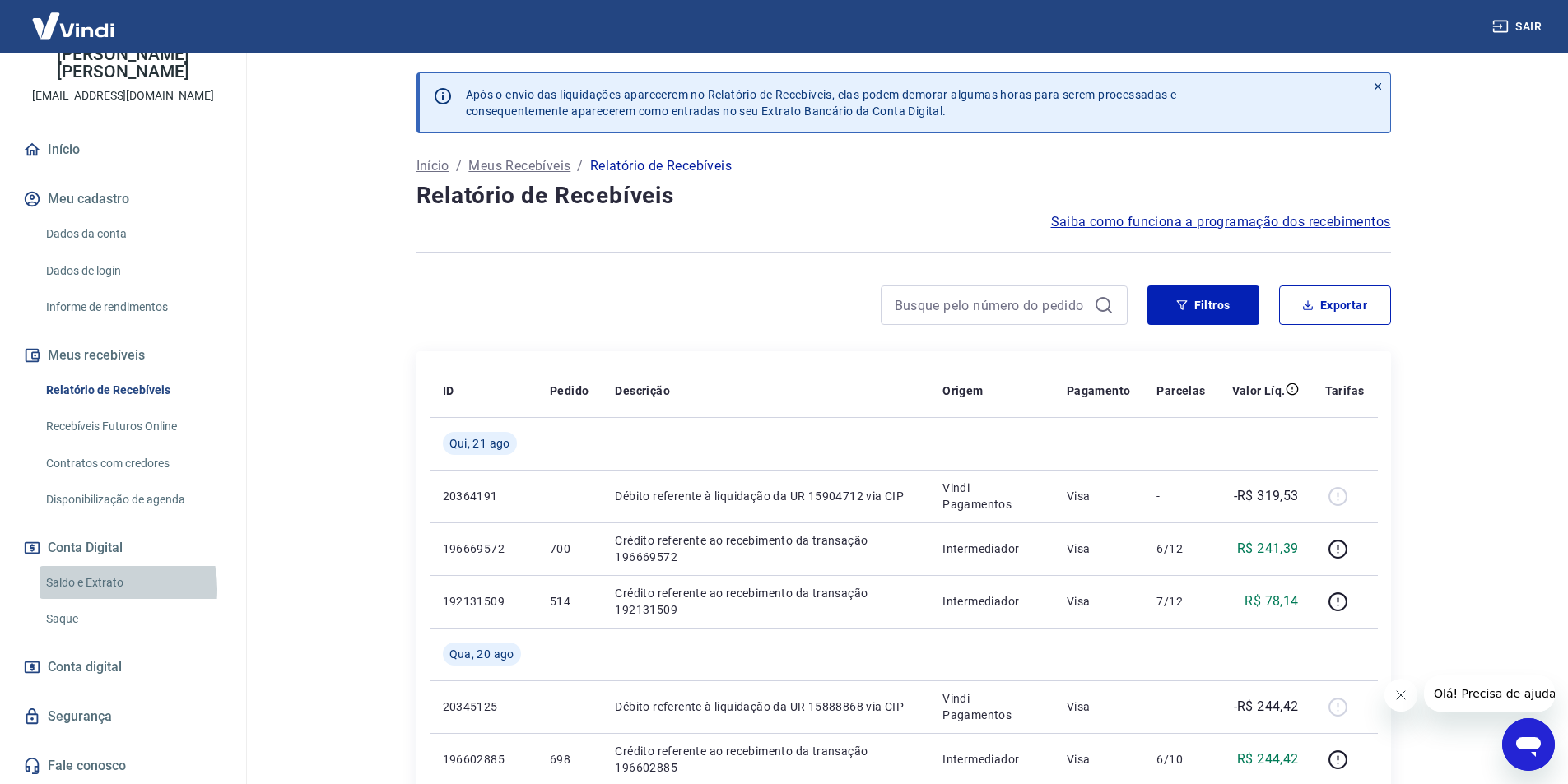
click at [83, 589] on link "Saldo e Extrato" at bounding box center [132, 583] width 186 height 34
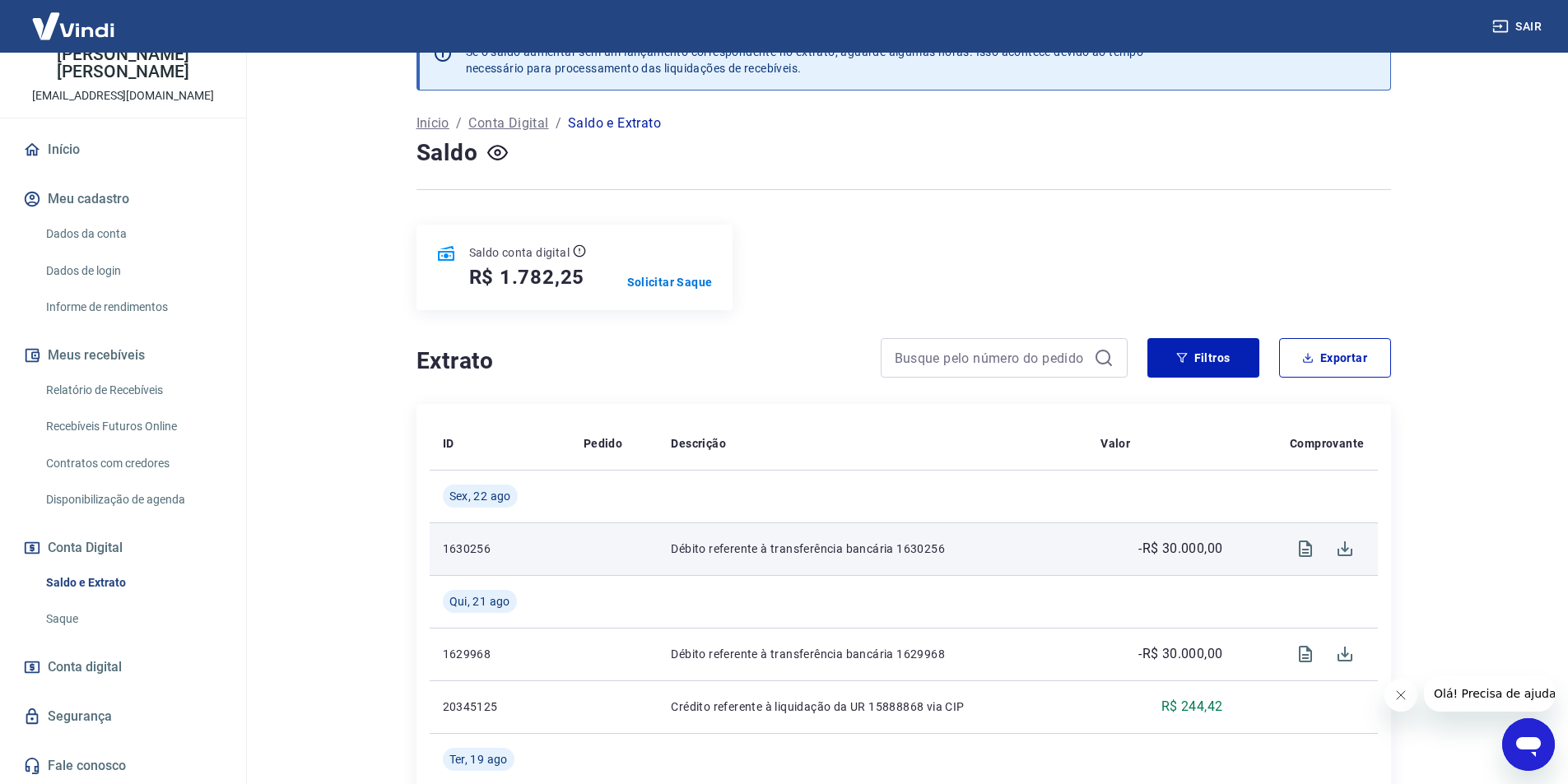
scroll to position [83, 0]
